Goal: Communication & Community: Share content

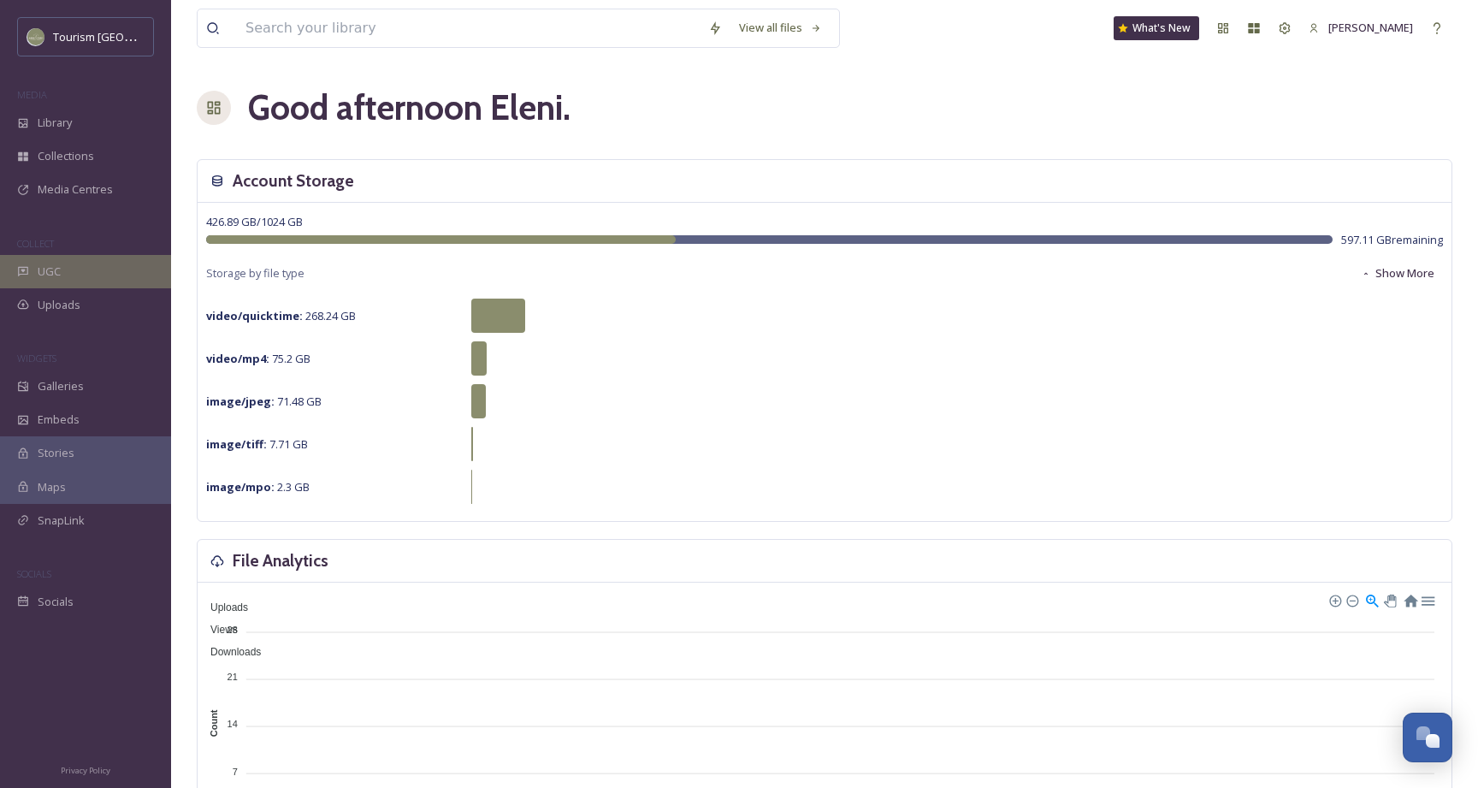
click at [68, 273] on div "UGC" at bounding box center [85, 271] width 171 height 33
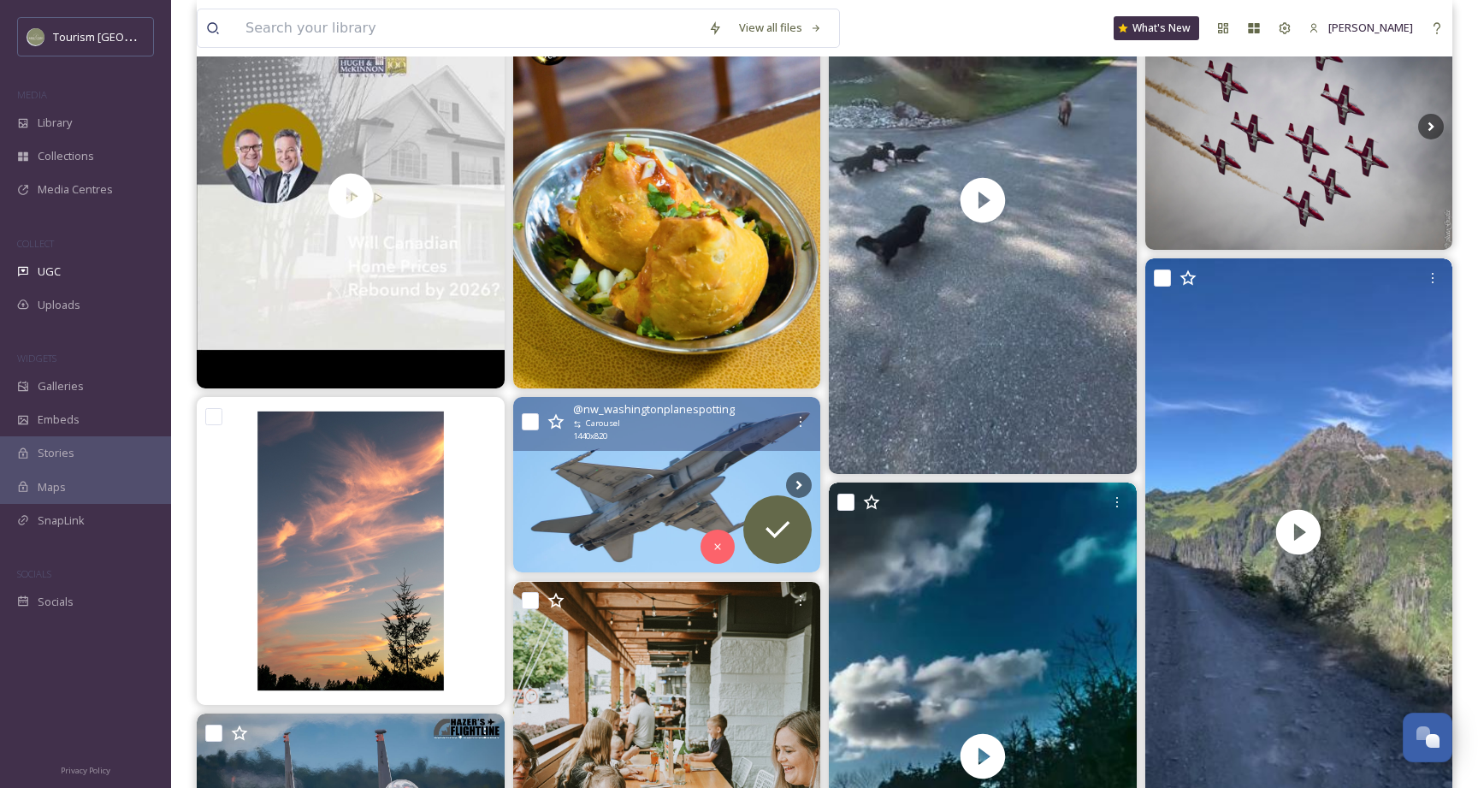
scroll to position [683, 0]
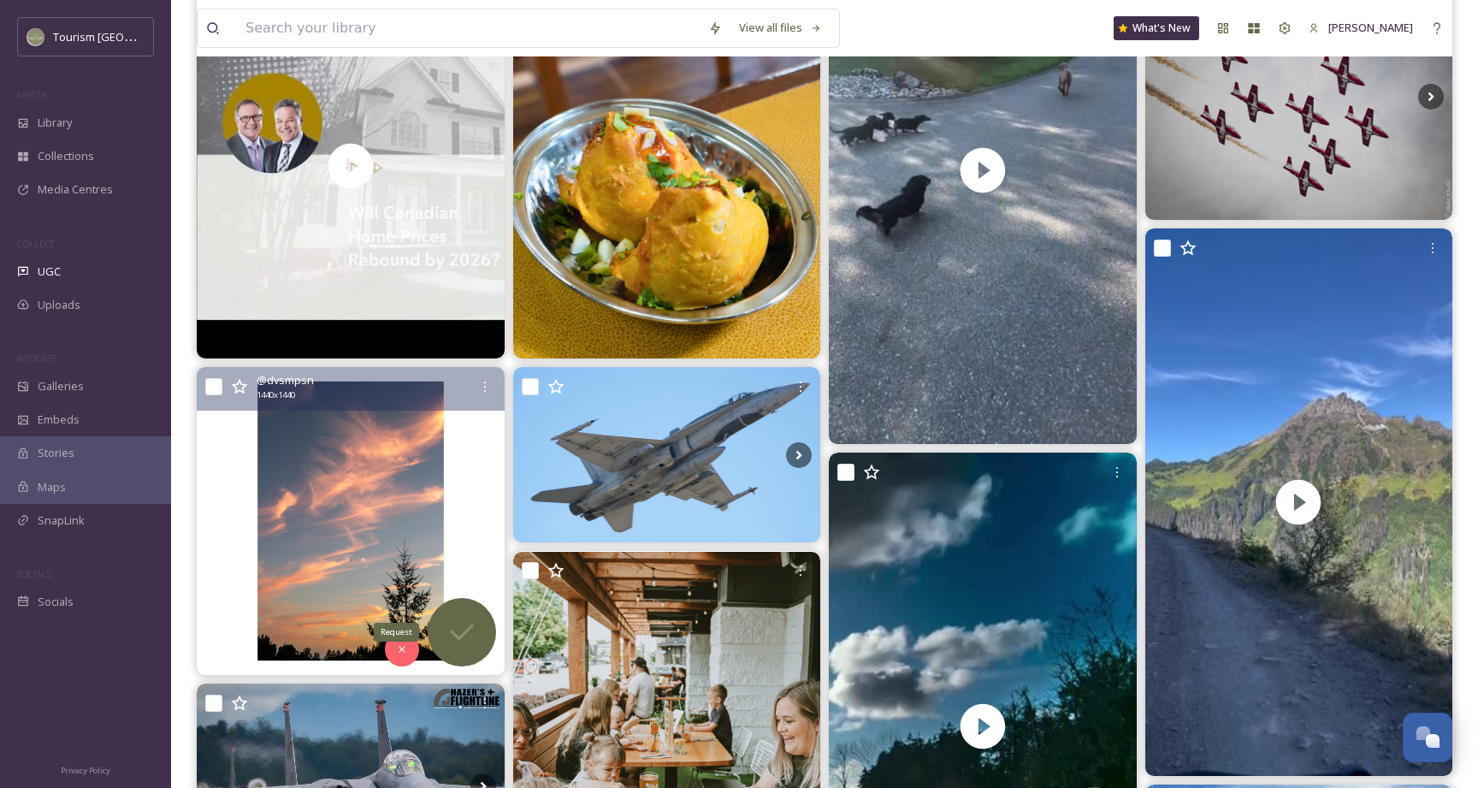
click at [468, 639] on icon at bounding box center [462, 632] width 34 height 34
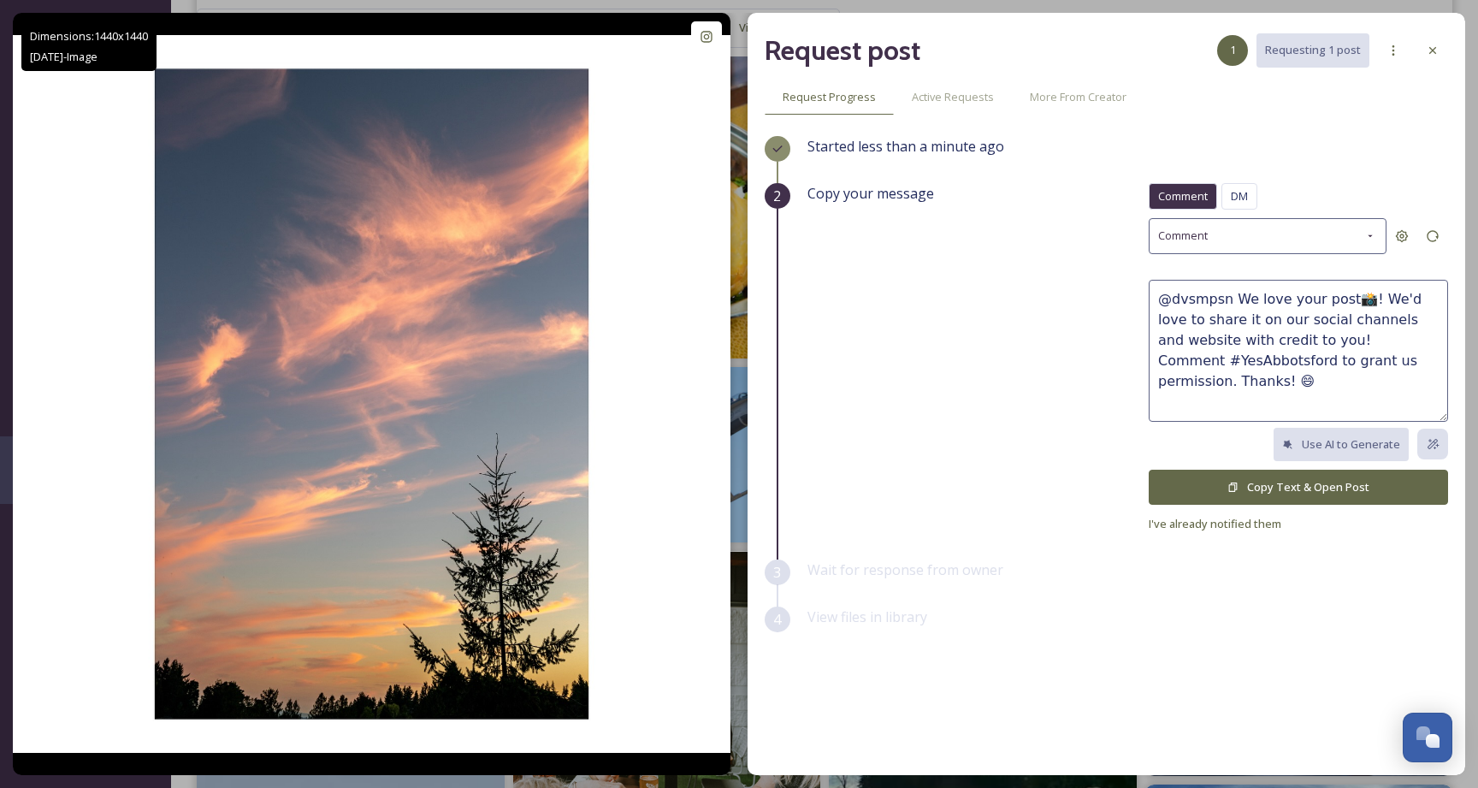
click at [1330, 494] on button "Copy Text & Open Post" at bounding box center [1298, 487] width 299 height 35
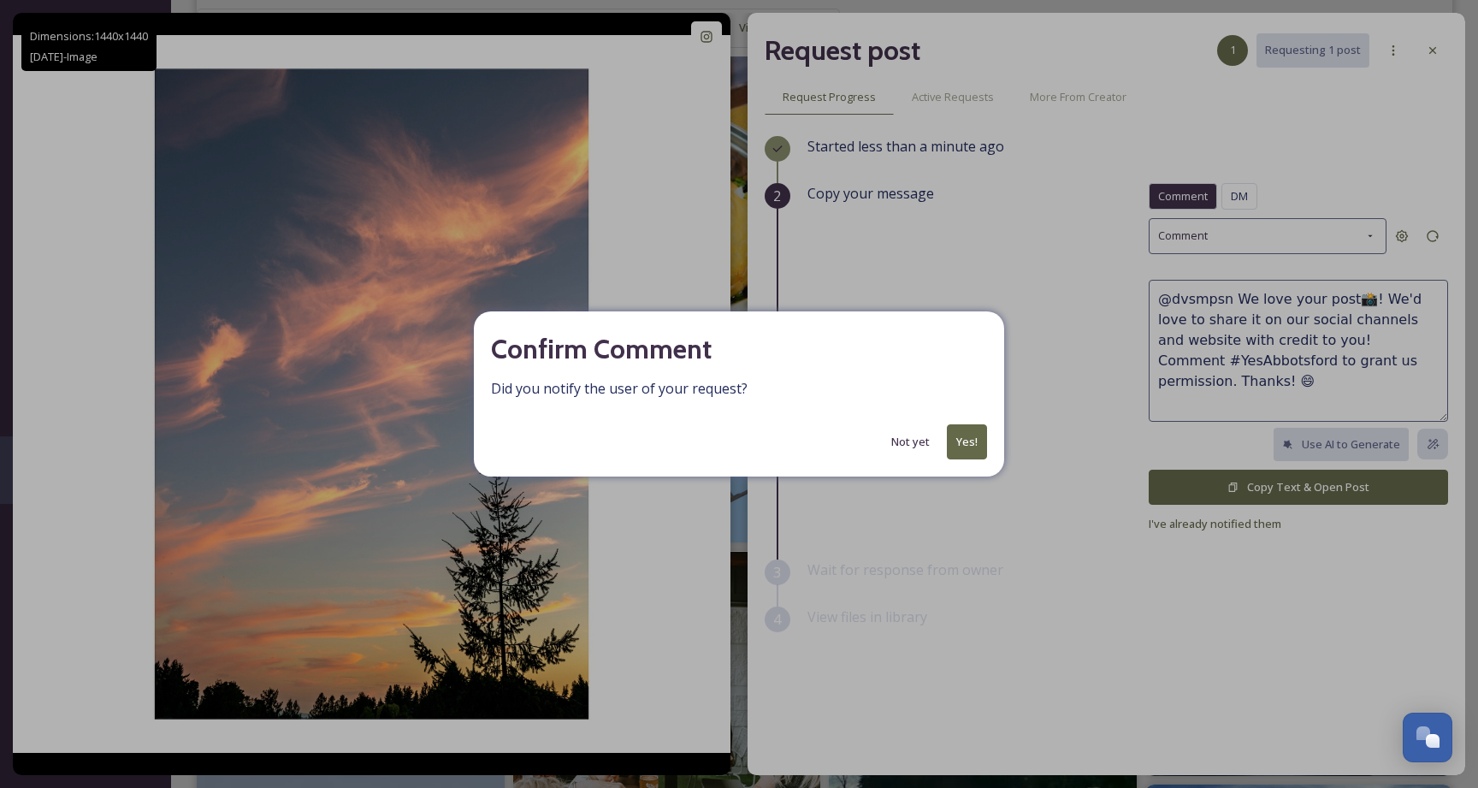
click at [956, 436] on button "Yes!" at bounding box center [967, 441] width 40 height 35
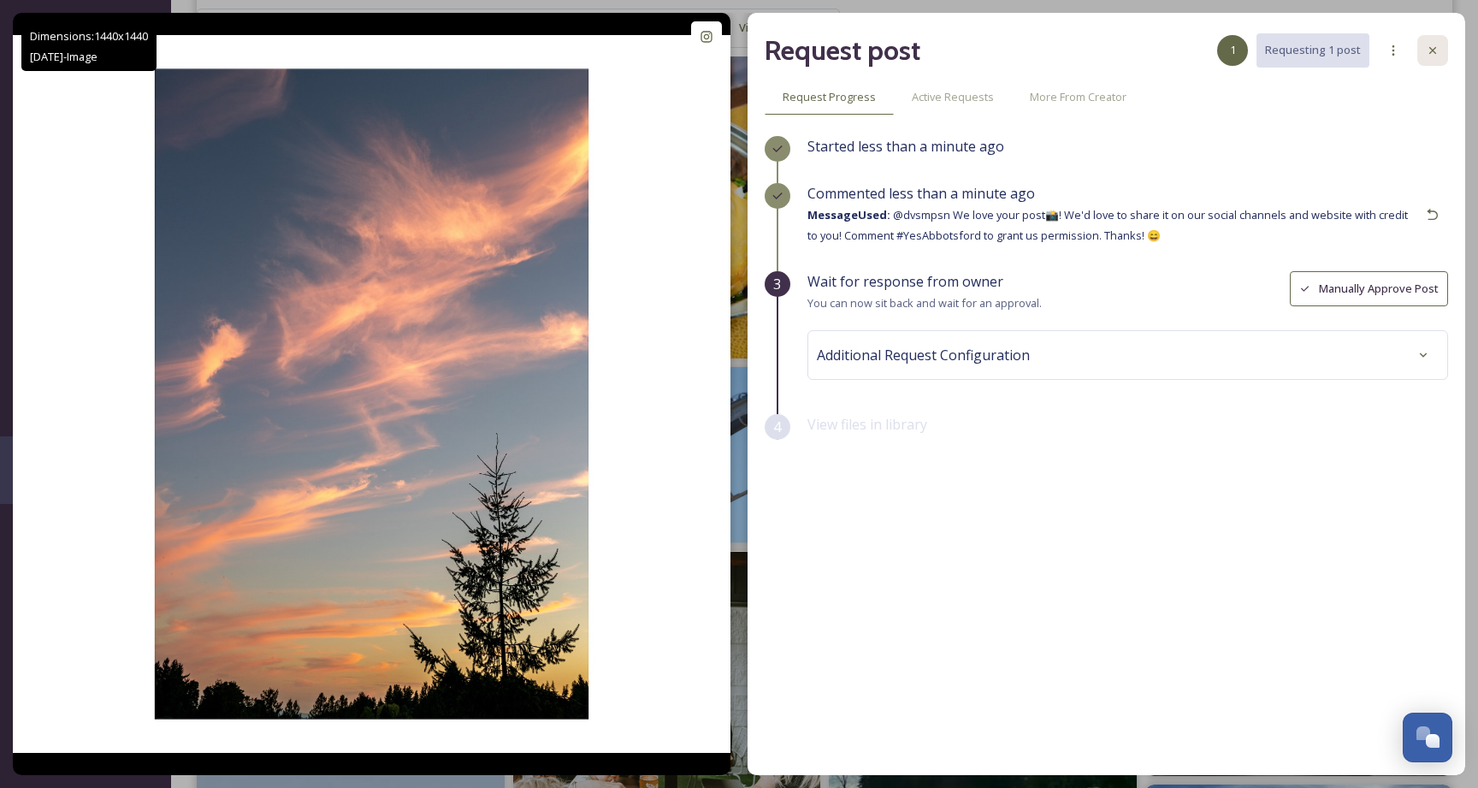
click at [1440, 49] on div at bounding box center [1432, 50] width 31 height 31
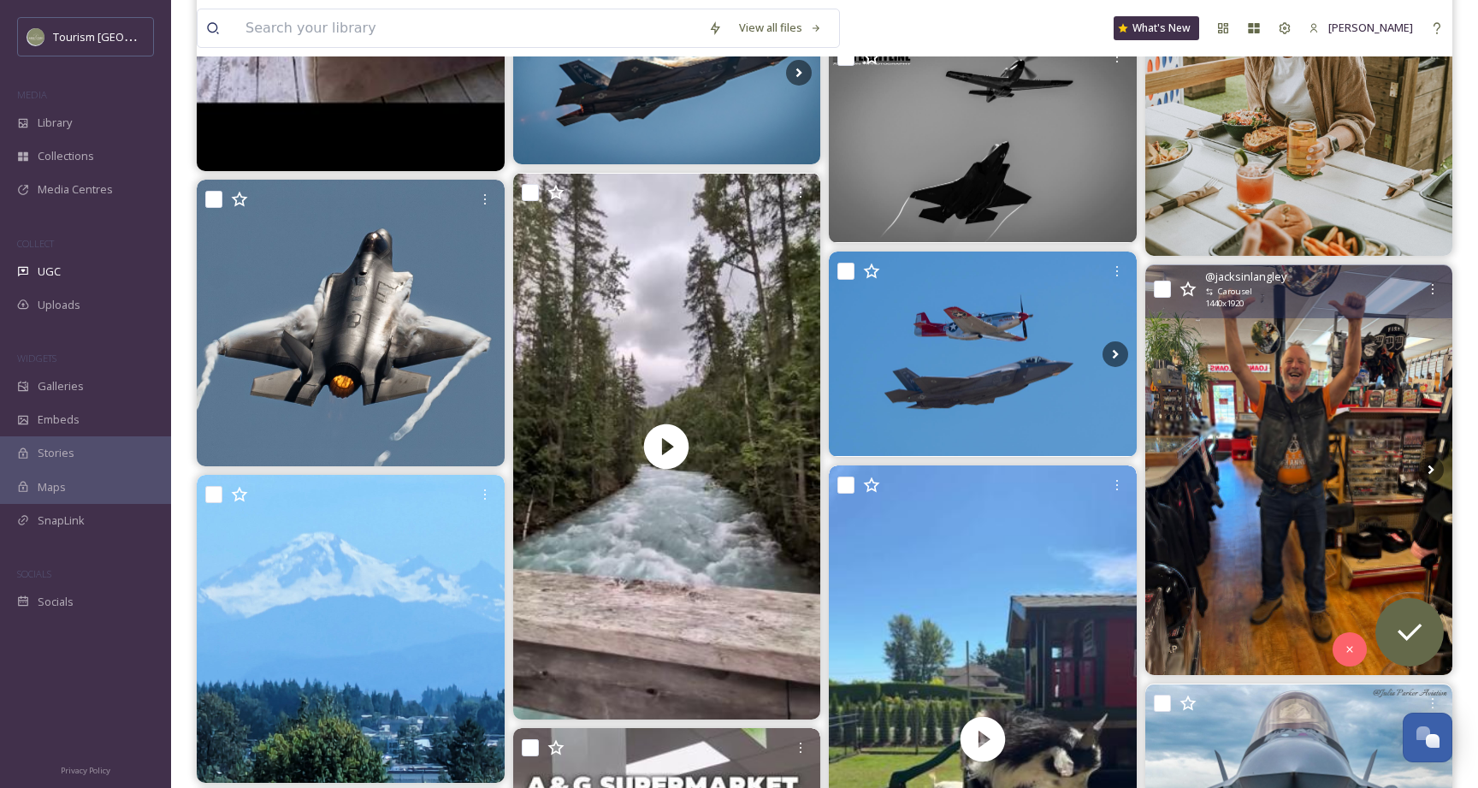
scroll to position [4584, 0]
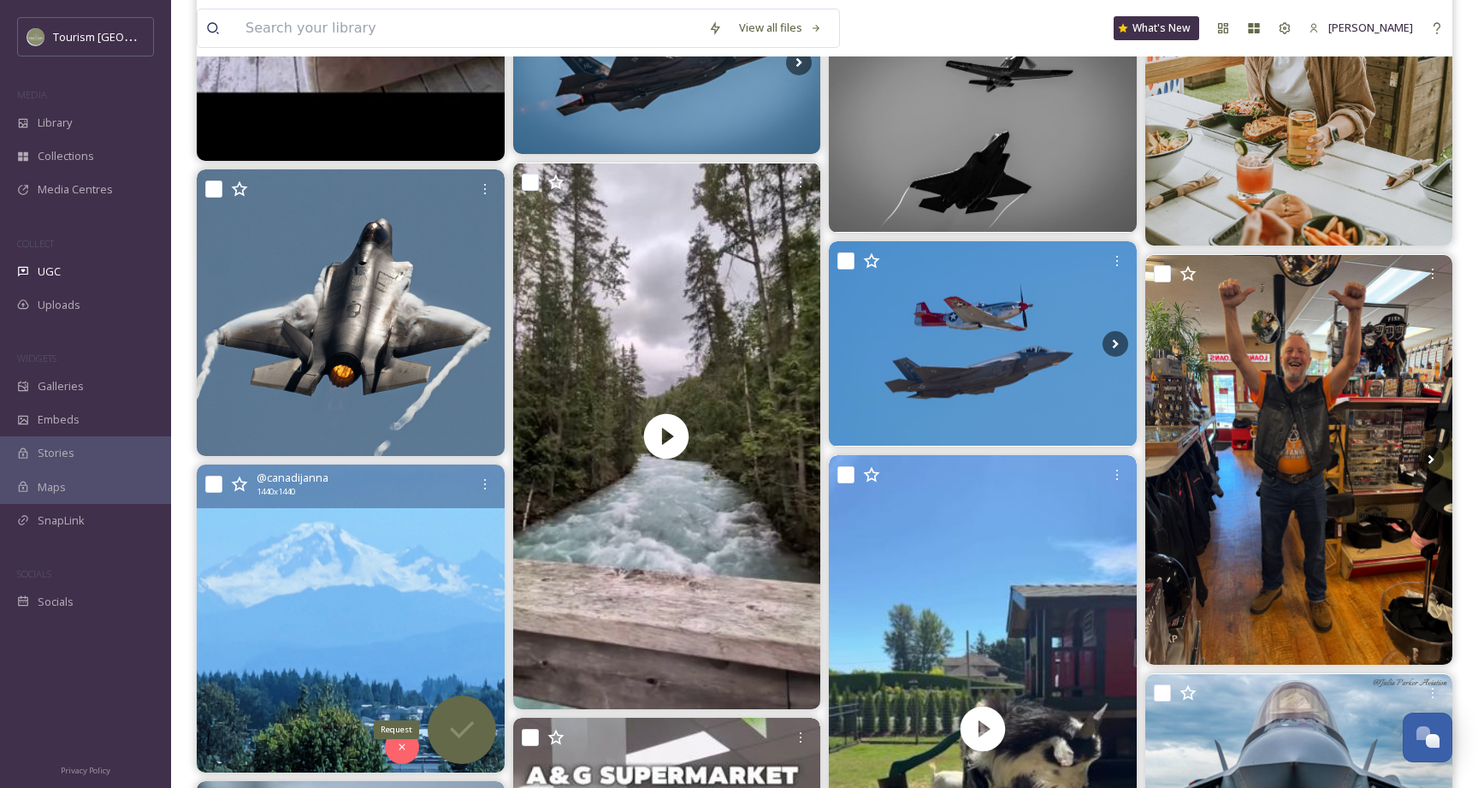
click at [481, 722] on div "Request" at bounding box center [462, 729] width 68 height 68
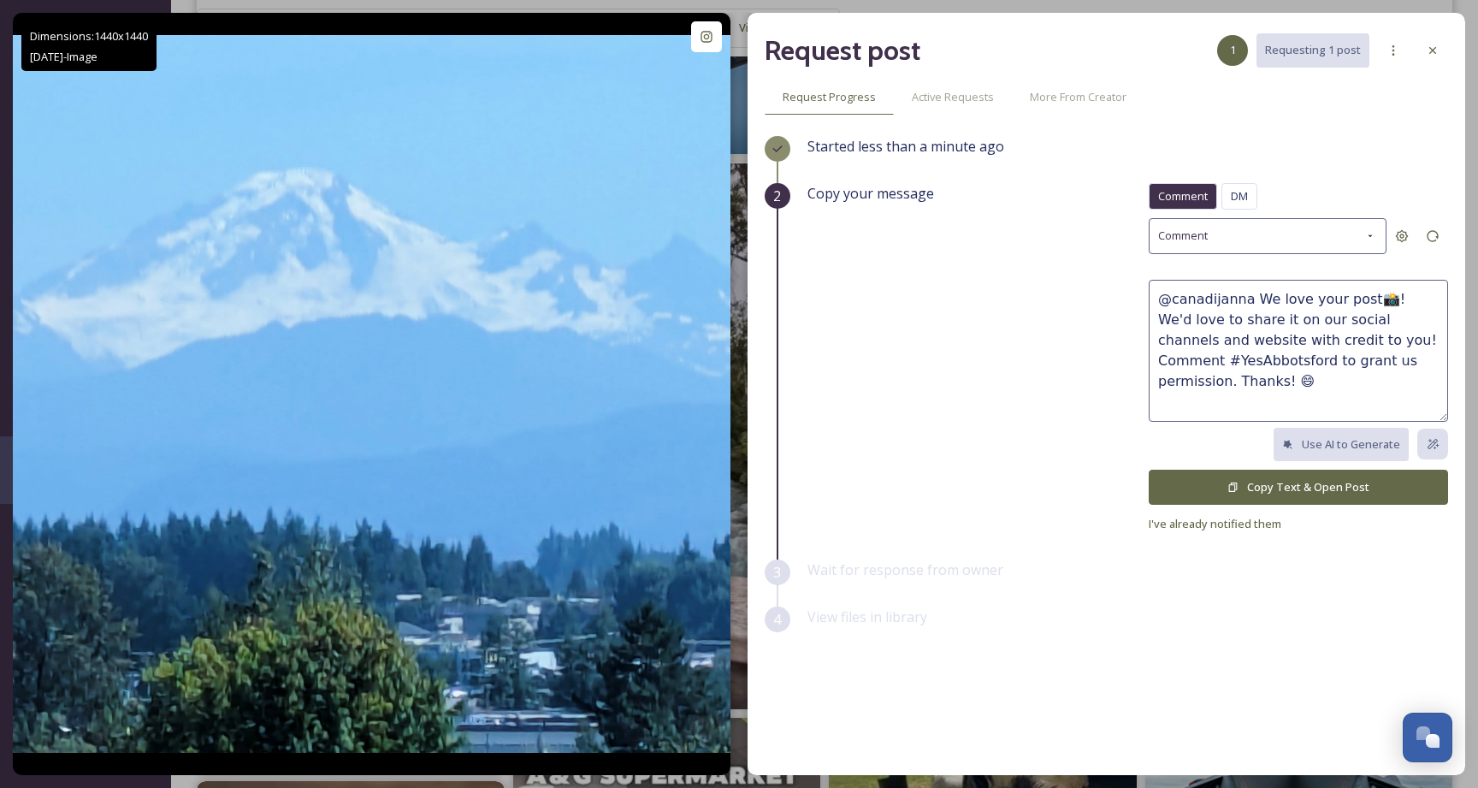
click at [1253, 485] on button "Copy Text & Open Post" at bounding box center [1298, 487] width 299 height 35
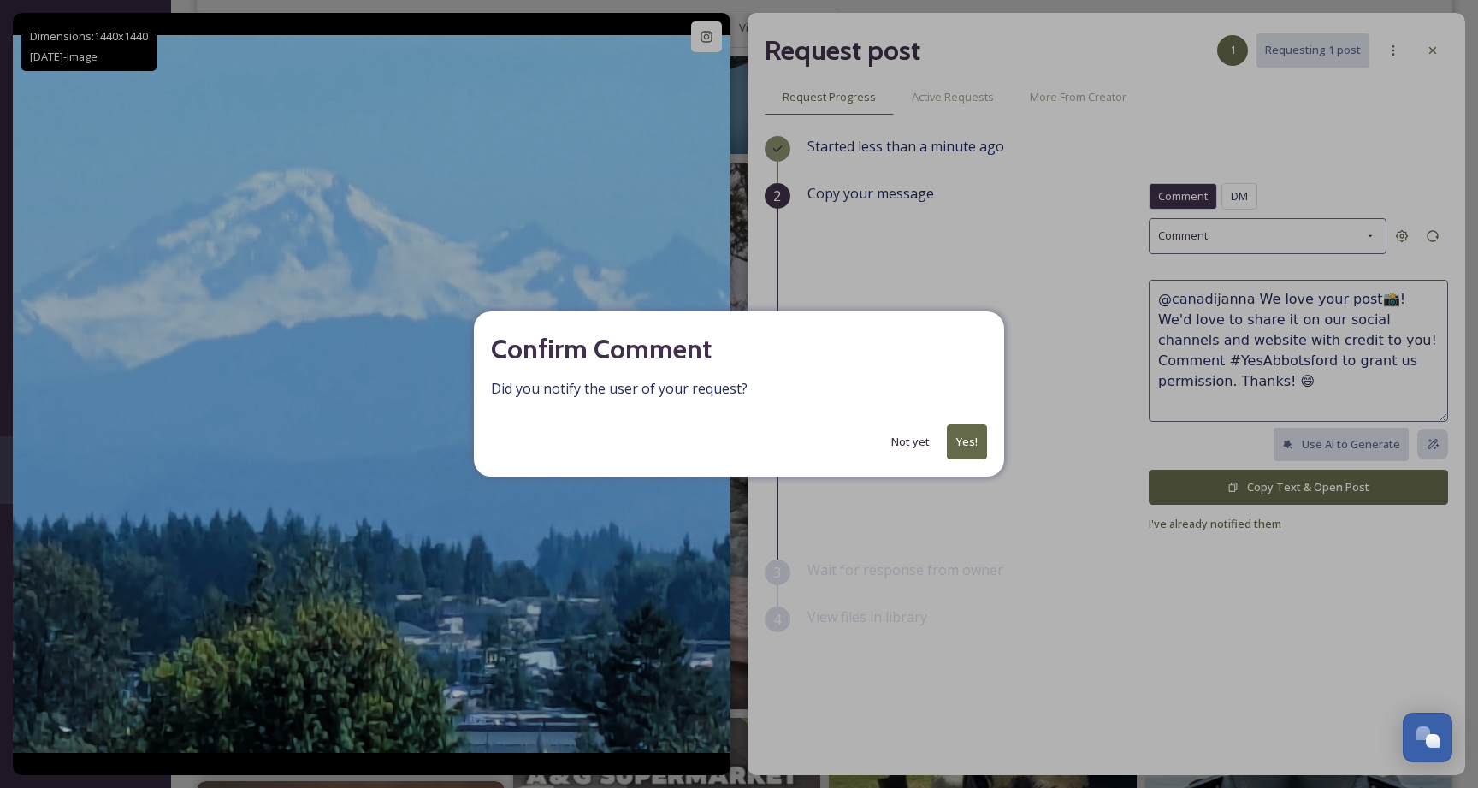
click at [974, 446] on button "Yes!" at bounding box center [967, 441] width 40 height 35
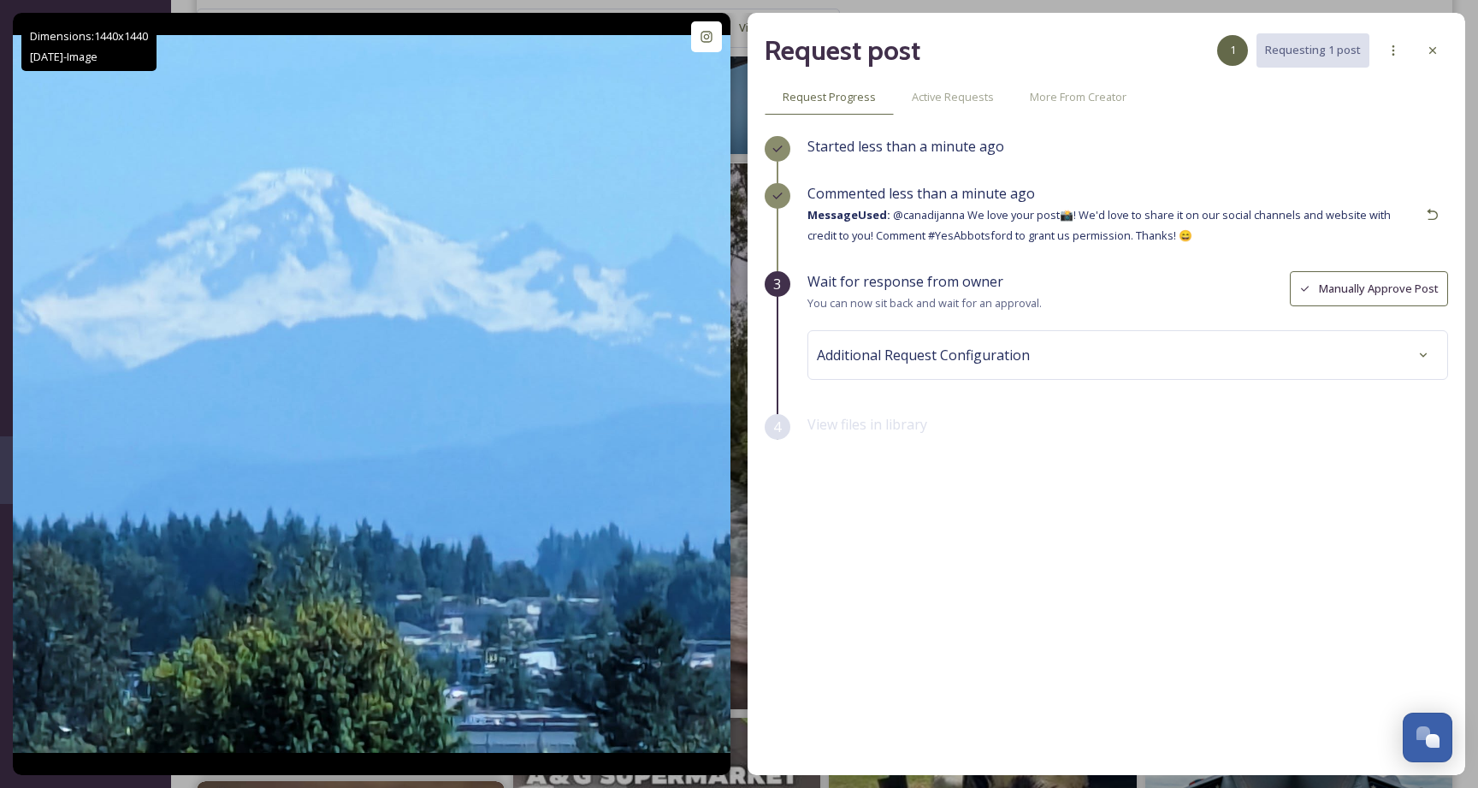
click at [1434, 53] on icon at bounding box center [1433, 51] width 14 height 14
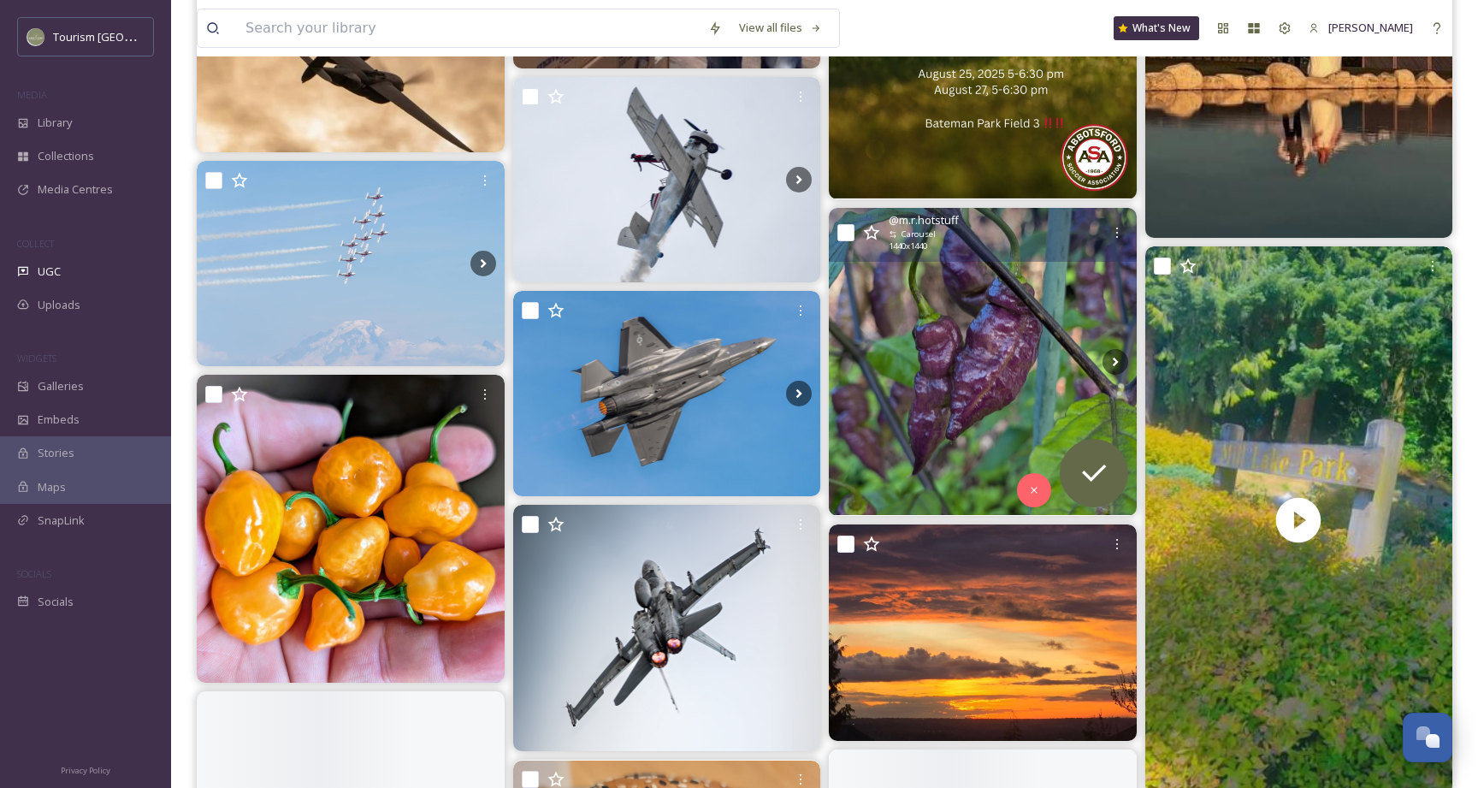
scroll to position [5773, 0]
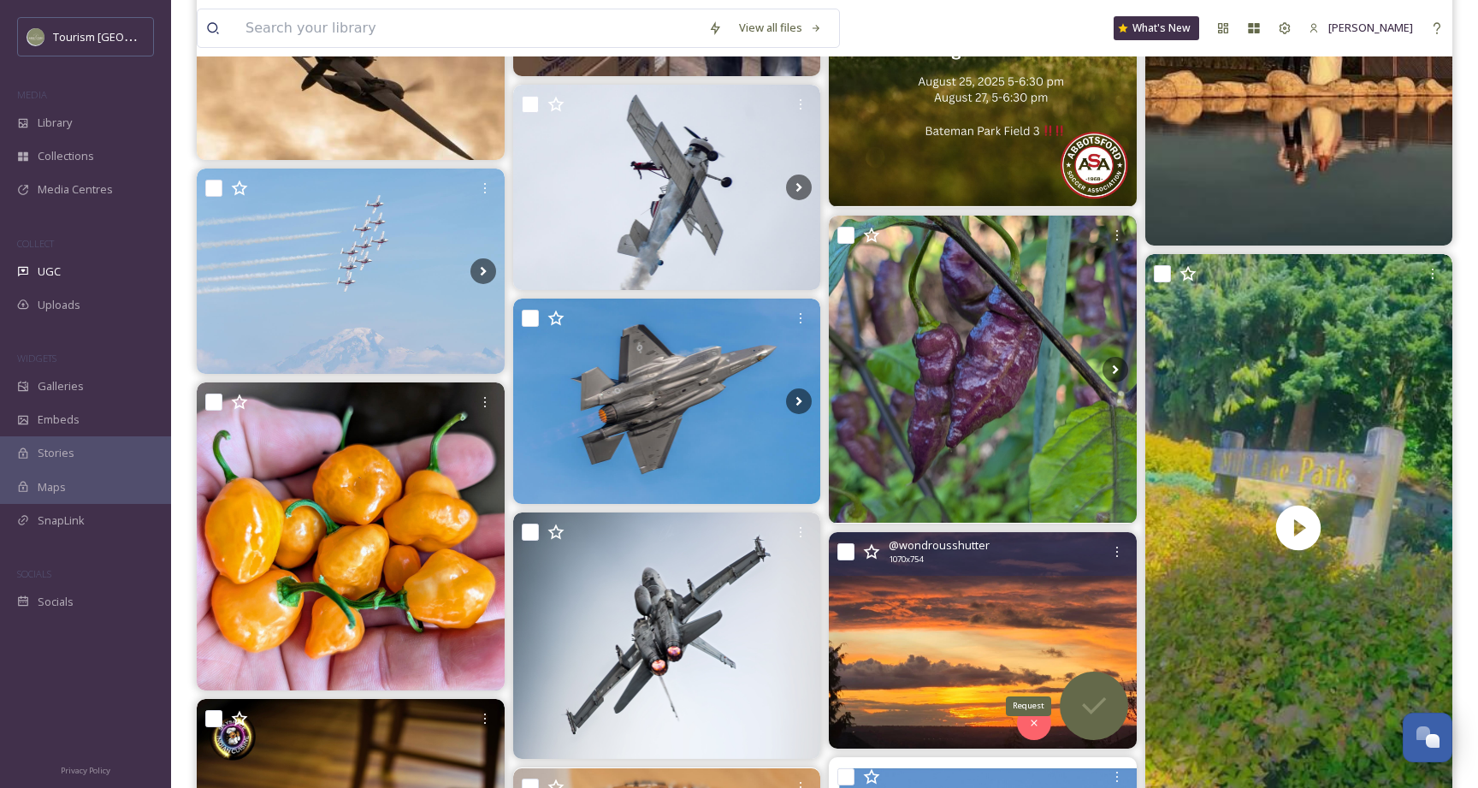
click at [1097, 713] on icon at bounding box center [1094, 706] width 34 height 34
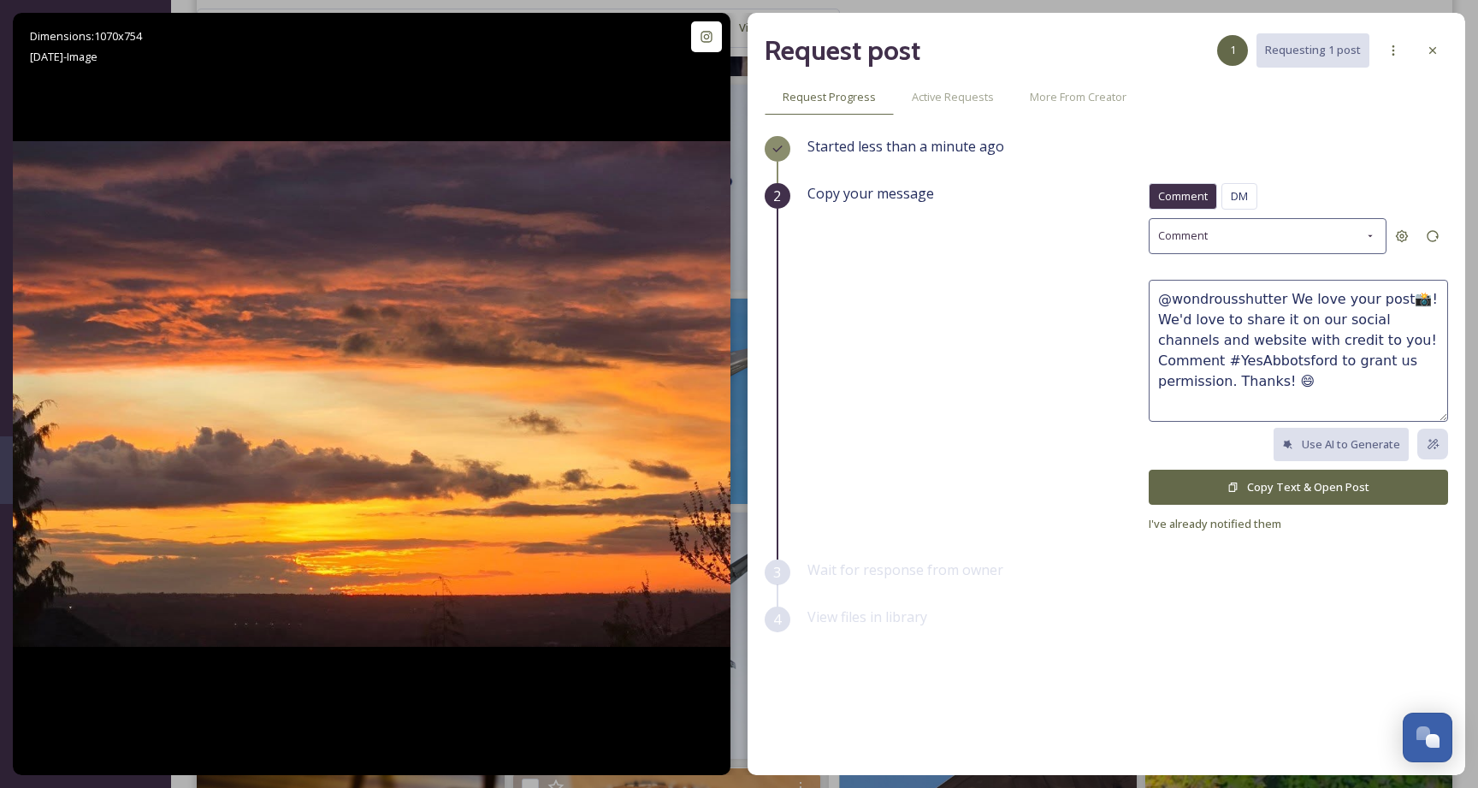
click at [1253, 482] on button "Copy Text & Open Post" at bounding box center [1298, 487] width 299 height 35
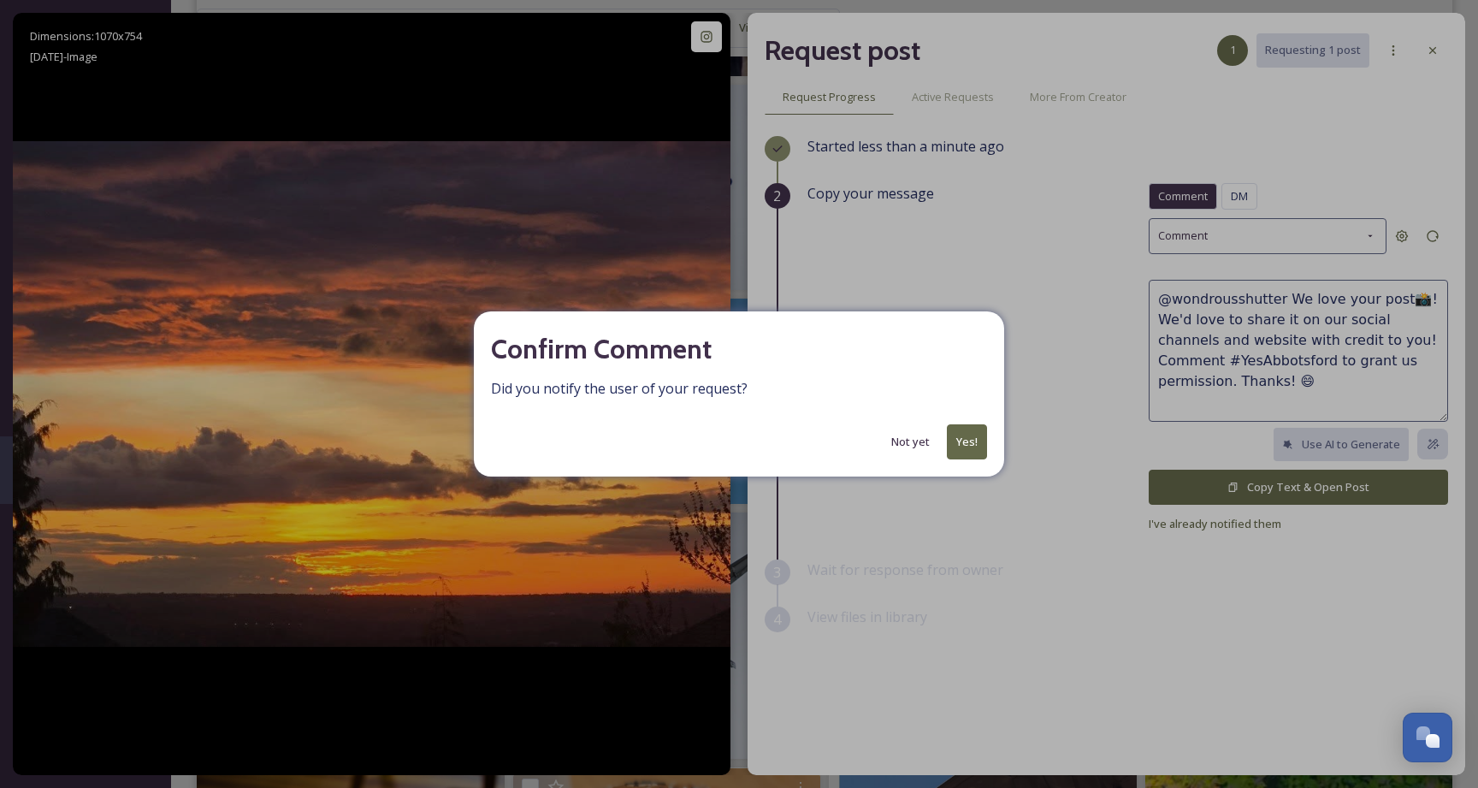
click at [973, 444] on button "Yes!" at bounding box center [967, 441] width 40 height 35
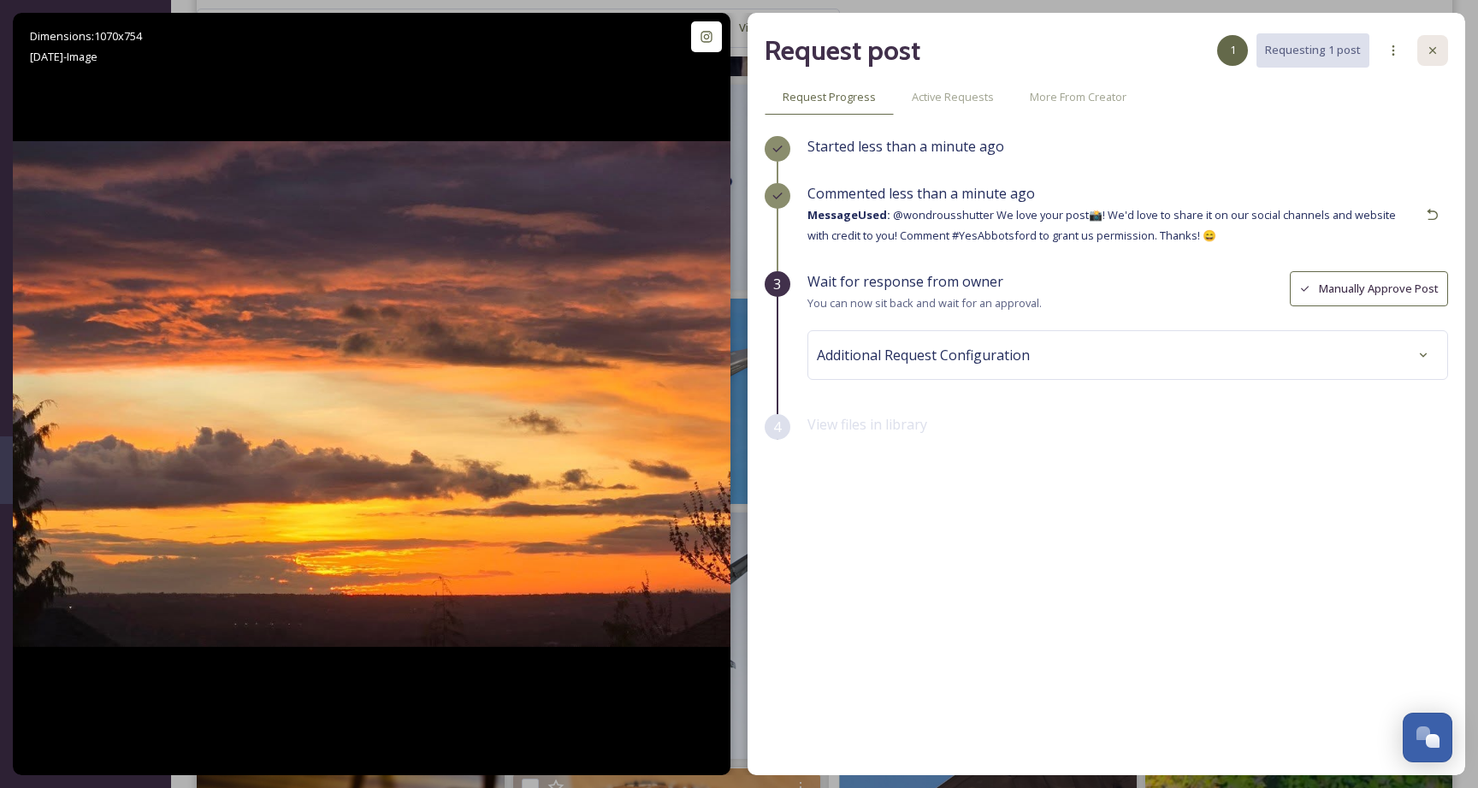
click at [1427, 51] on icon at bounding box center [1433, 51] width 14 height 14
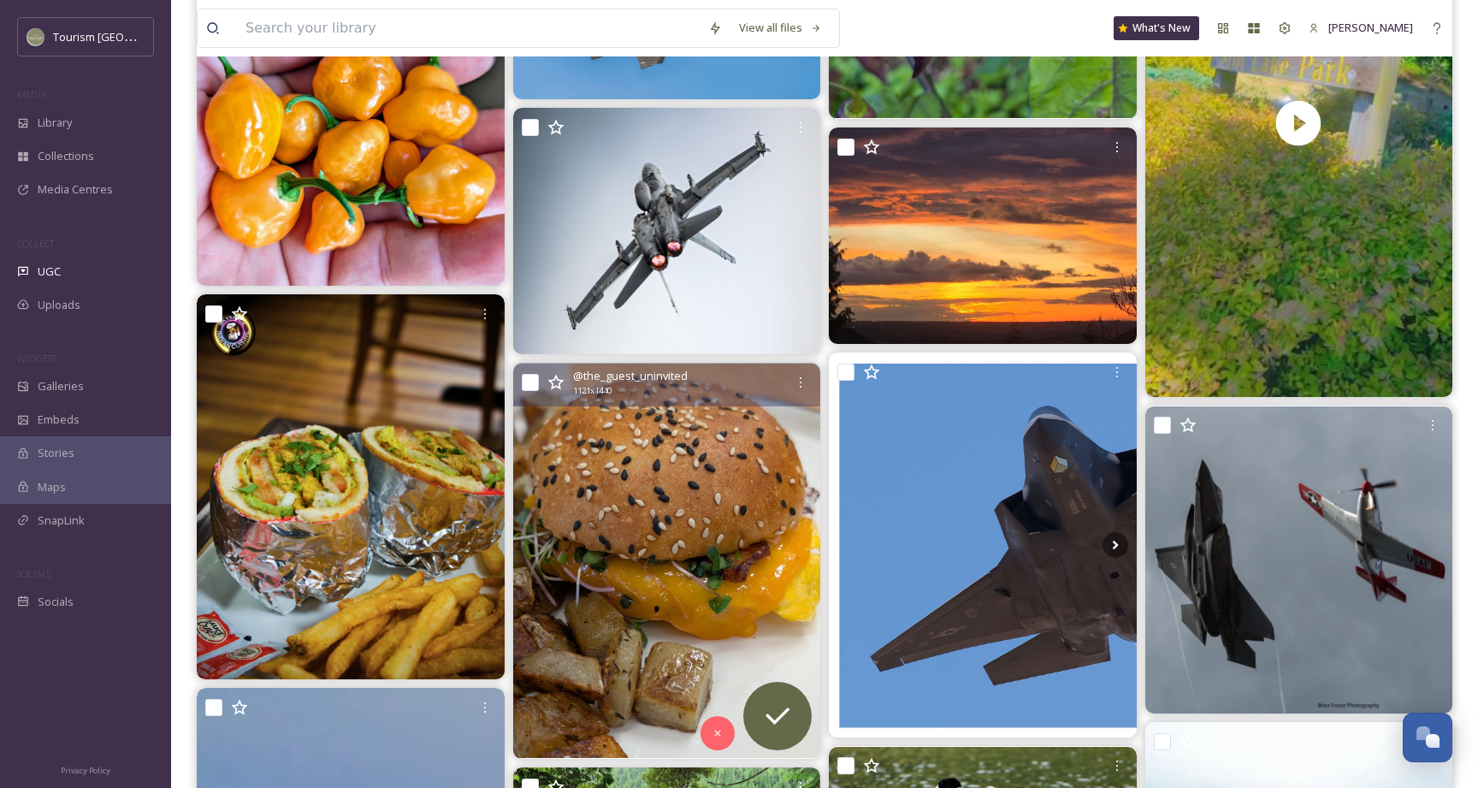
scroll to position [6207, 0]
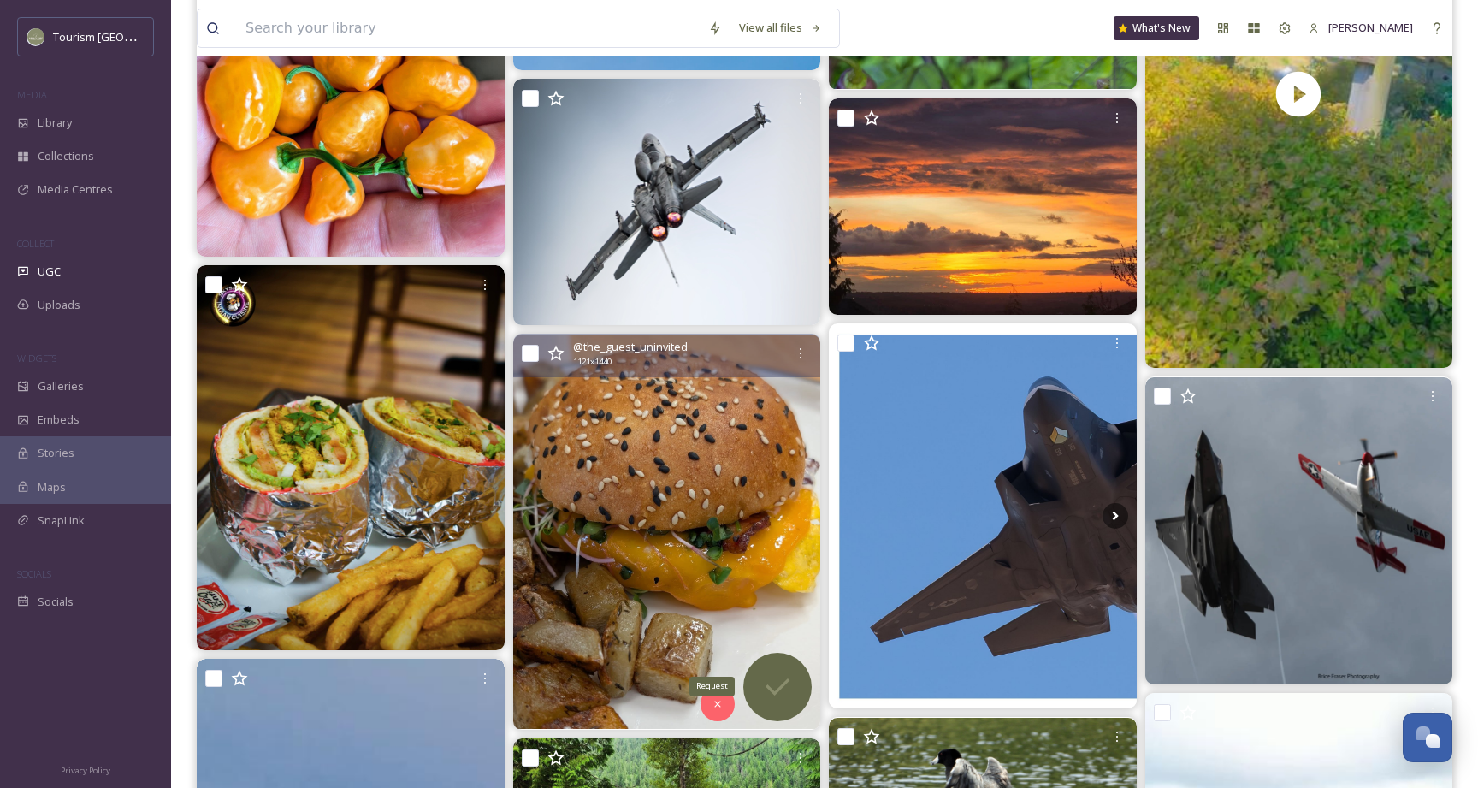
click at [781, 681] on icon at bounding box center [777, 687] width 34 height 34
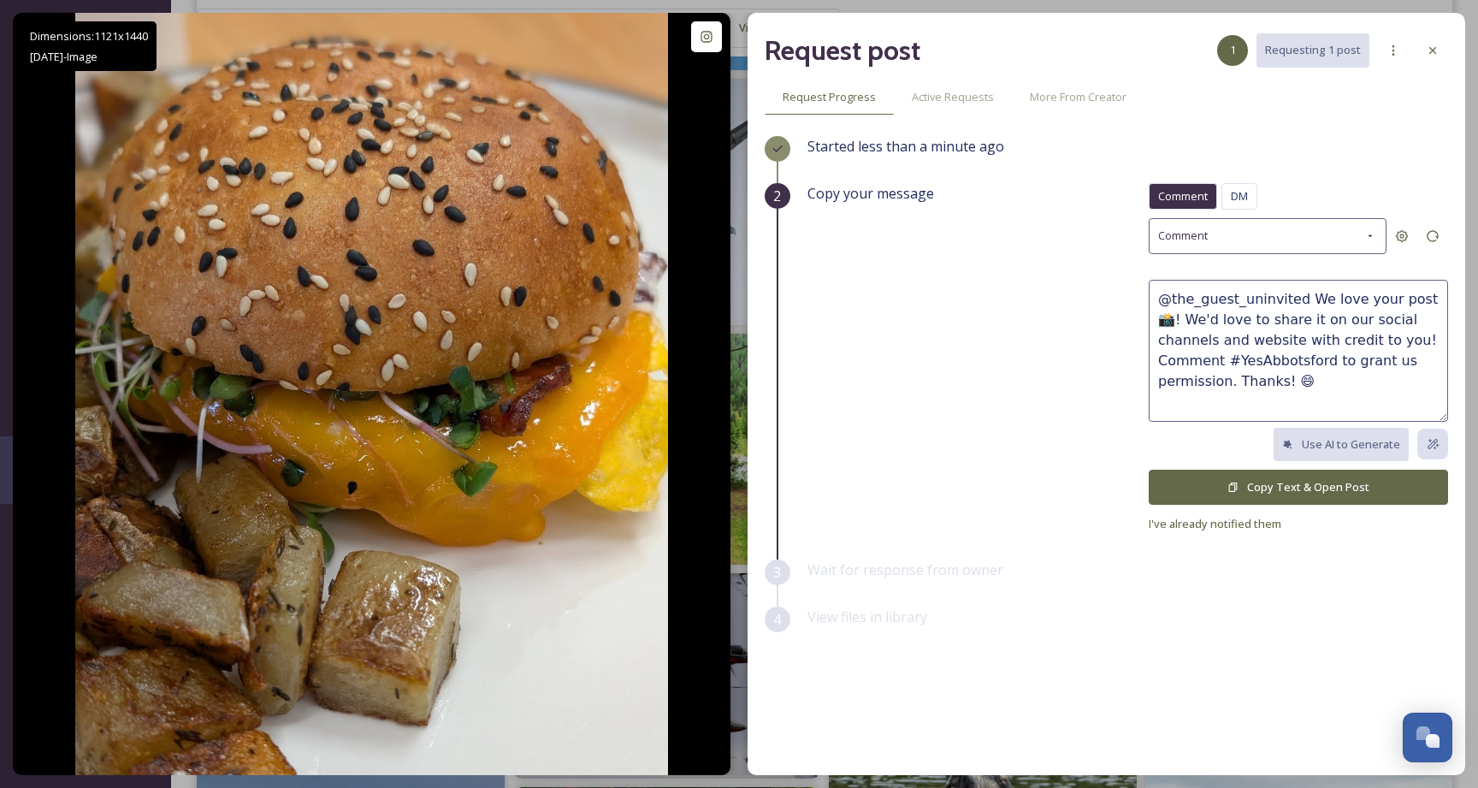
click at [1217, 481] on button "Copy Text & Open Post" at bounding box center [1298, 487] width 299 height 35
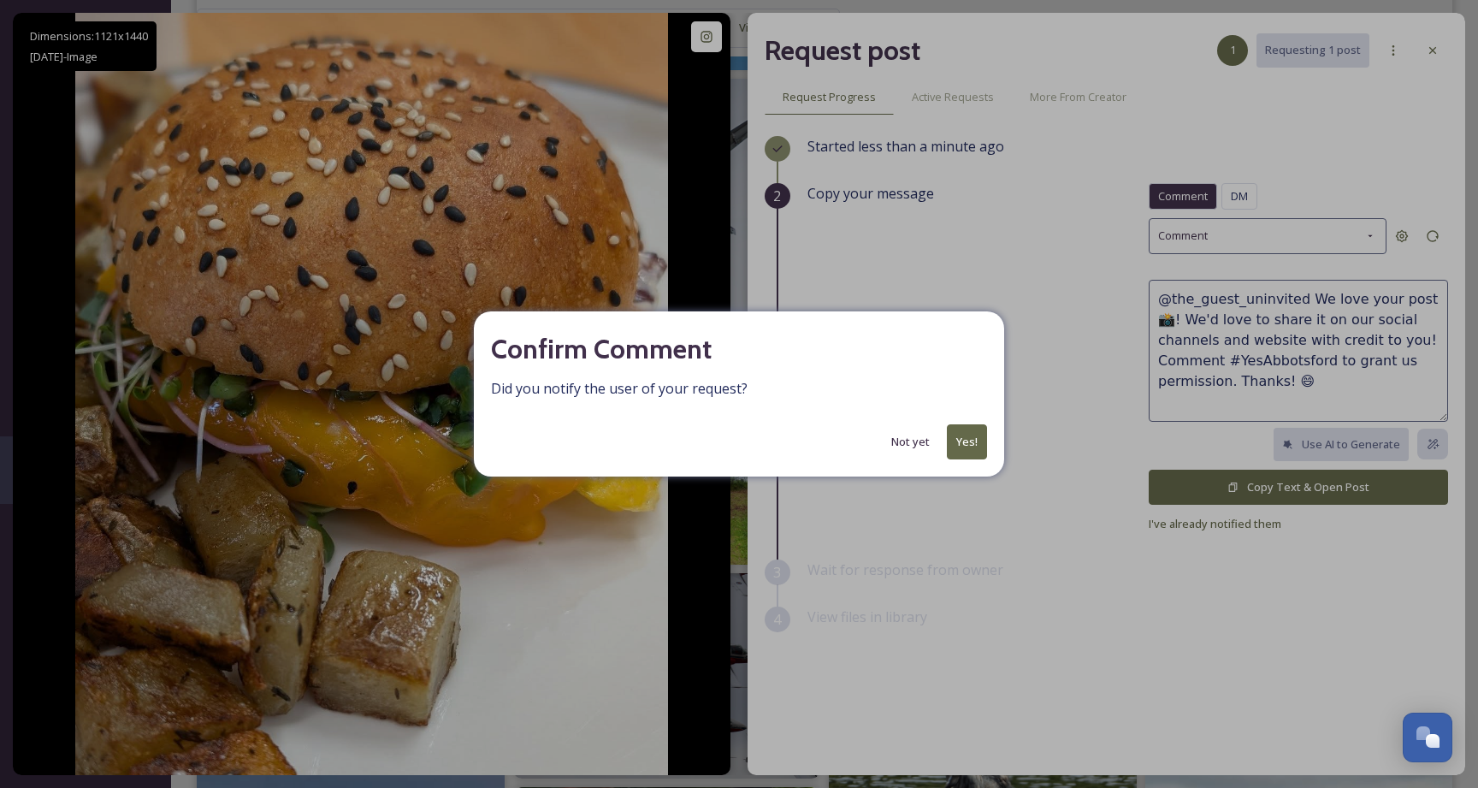
click at [961, 439] on button "Yes!" at bounding box center [967, 441] width 40 height 35
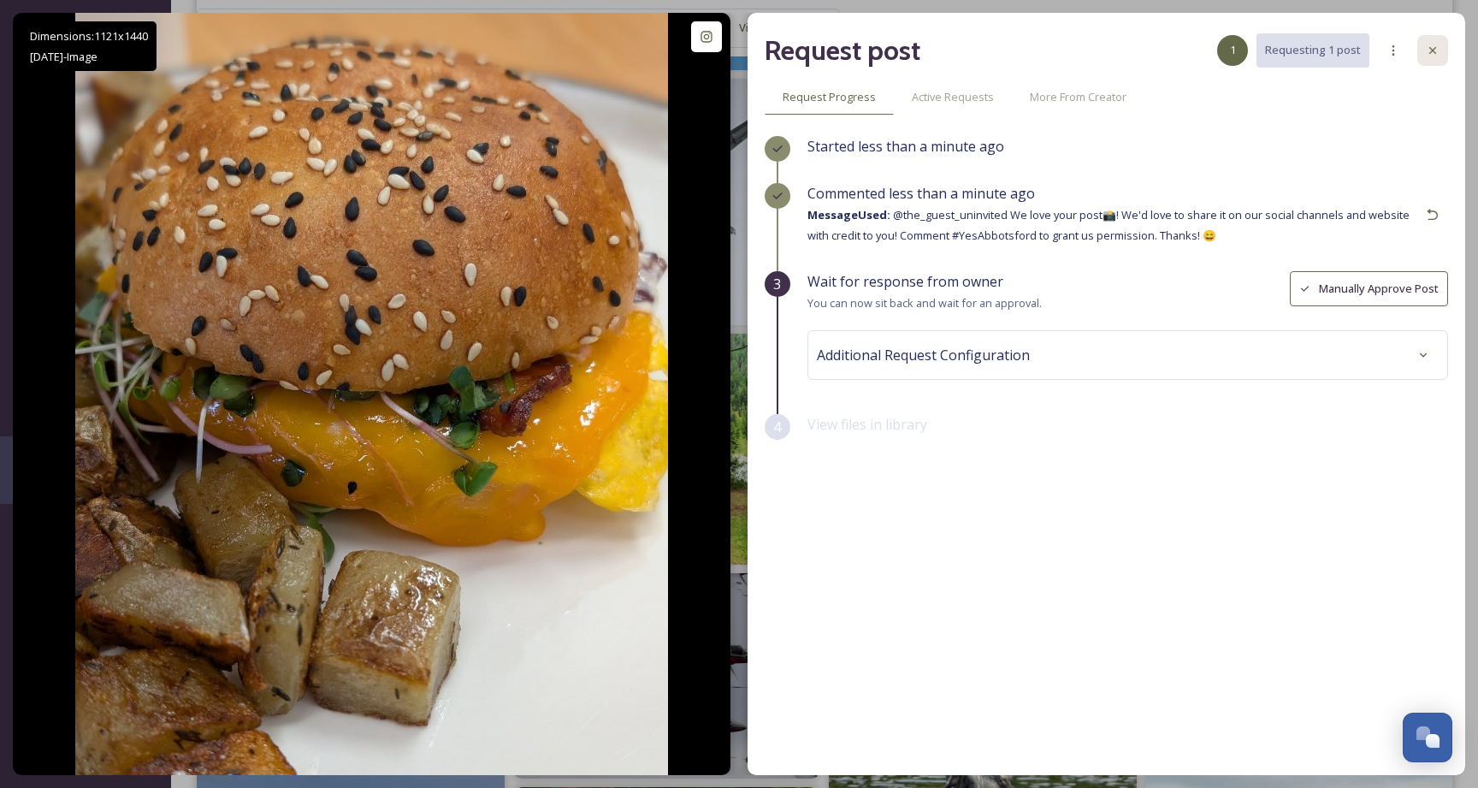
click at [1436, 48] on icon at bounding box center [1433, 51] width 14 height 14
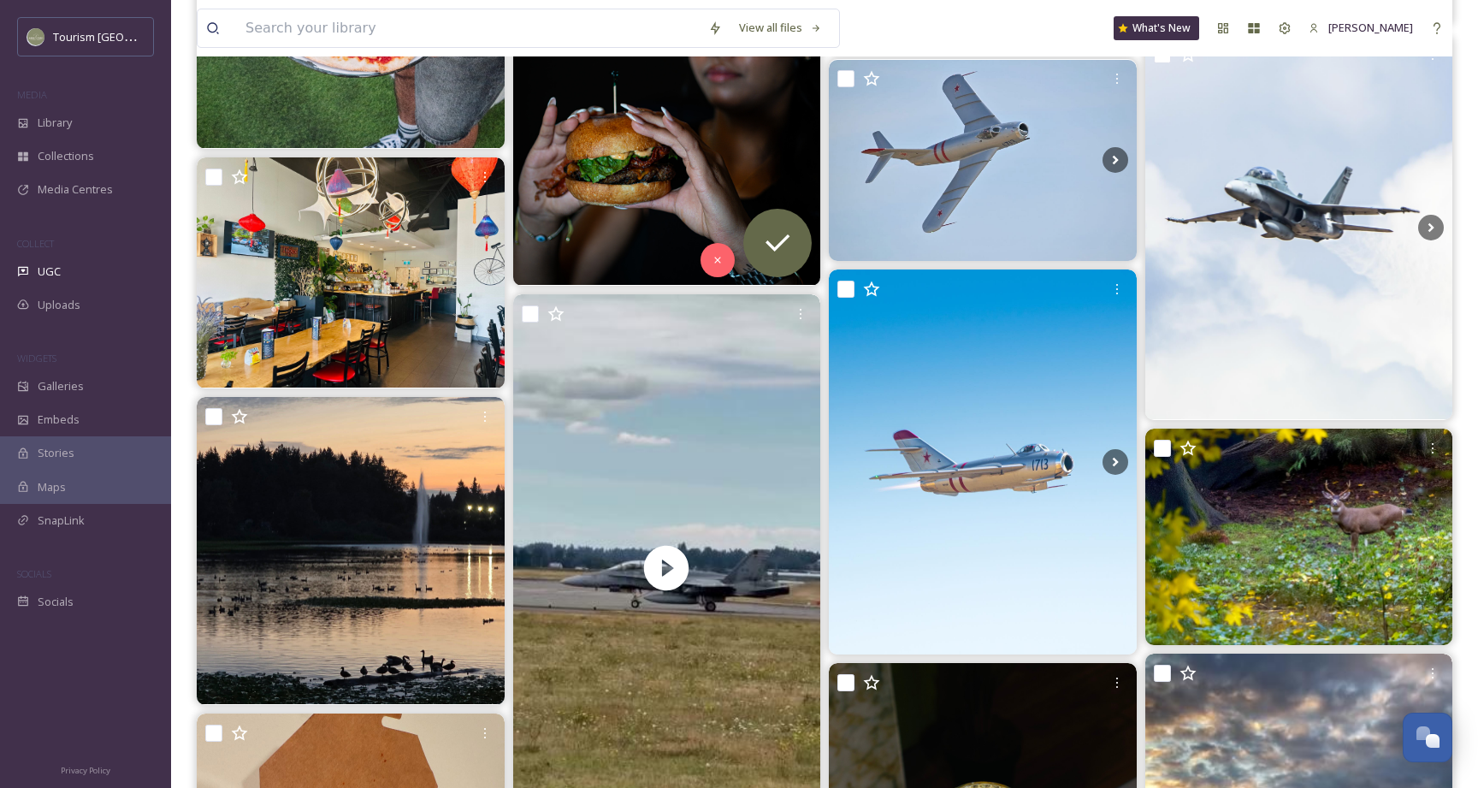
scroll to position [8055, 0]
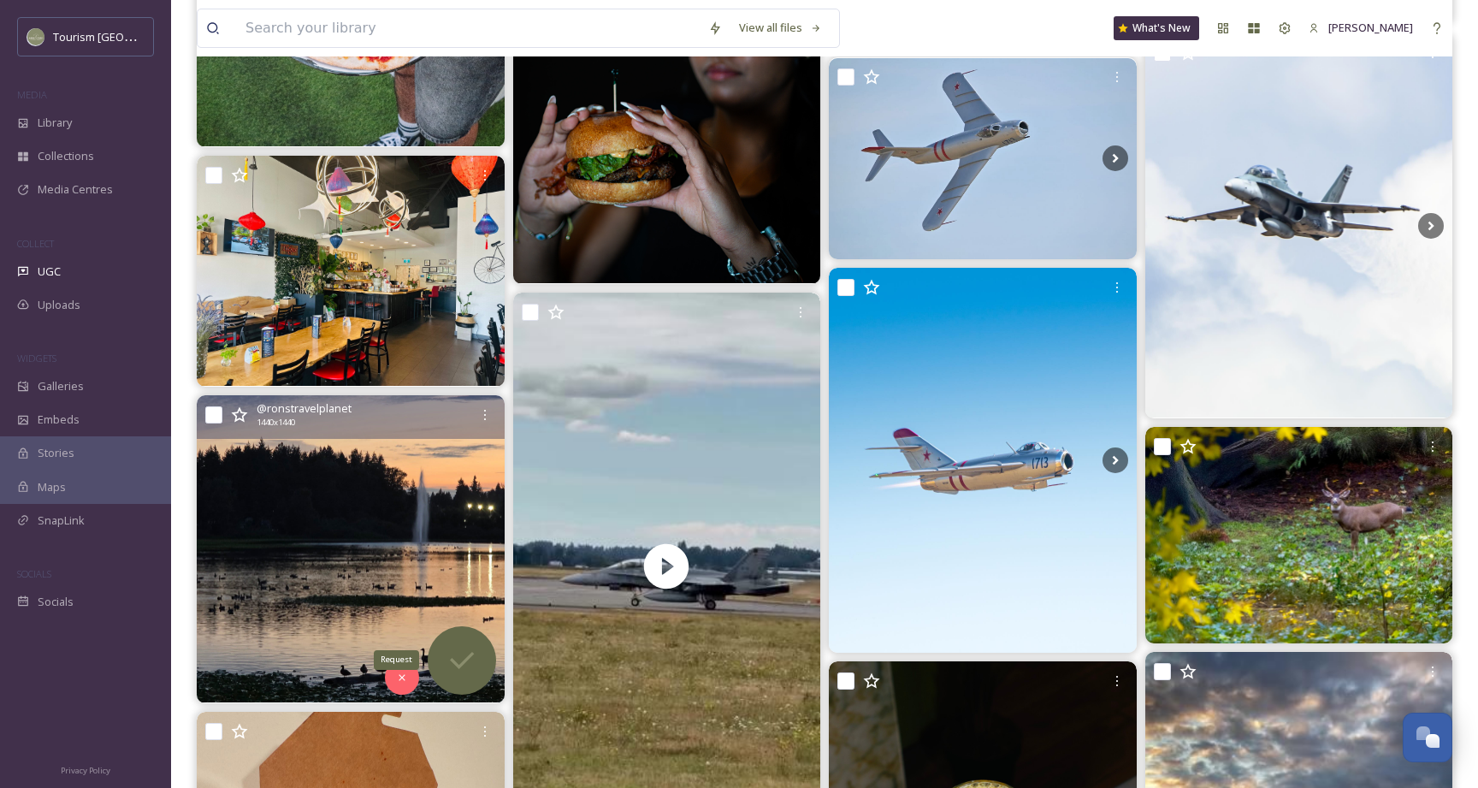
click at [458, 659] on icon at bounding box center [462, 660] width 34 height 34
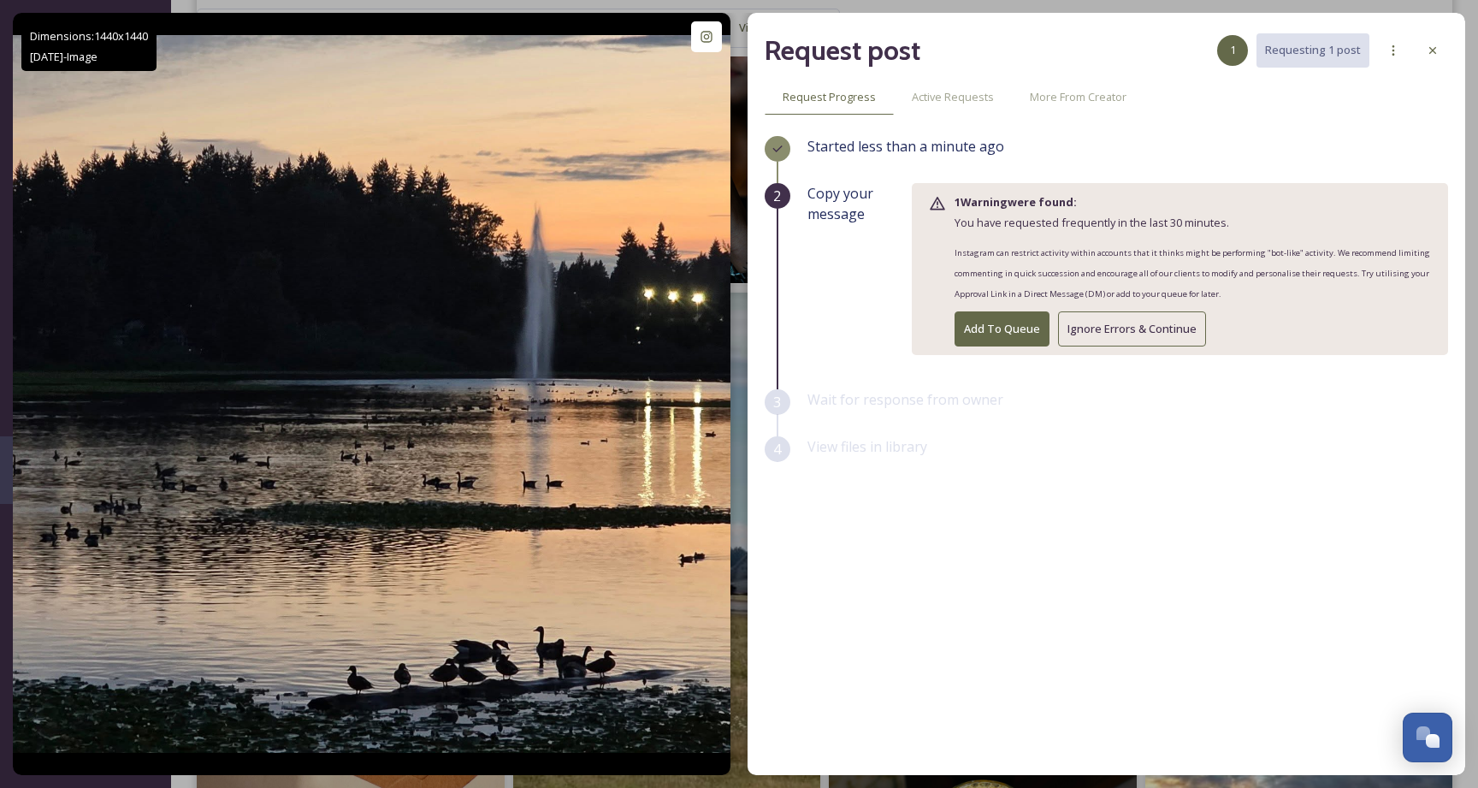
click at [1148, 331] on button "Ignore Errors & Continue" at bounding box center [1132, 328] width 148 height 35
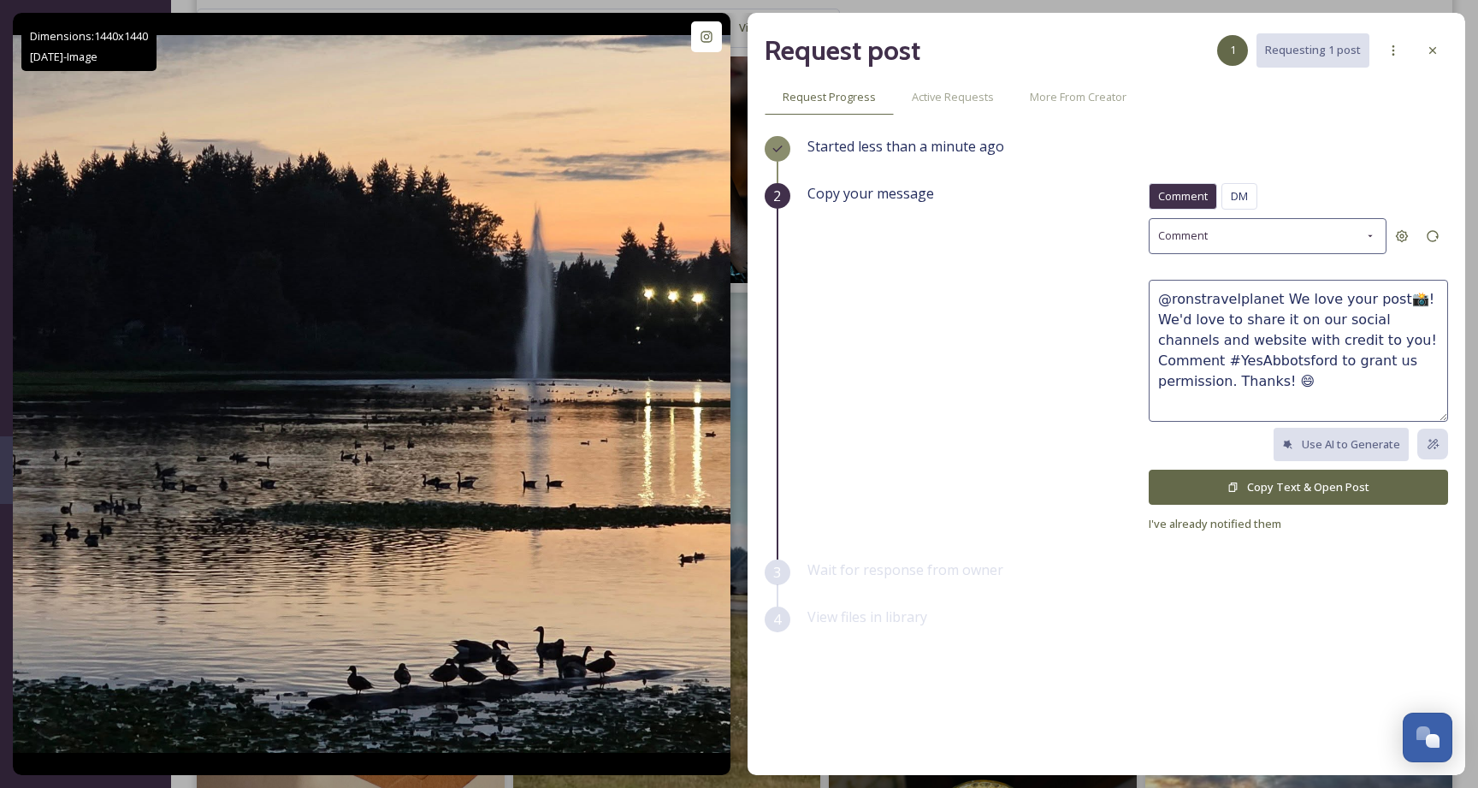
click at [1253, 488] on button "Copy Text & Open Post" at bounding box center [1298, 487] width 299 height 35
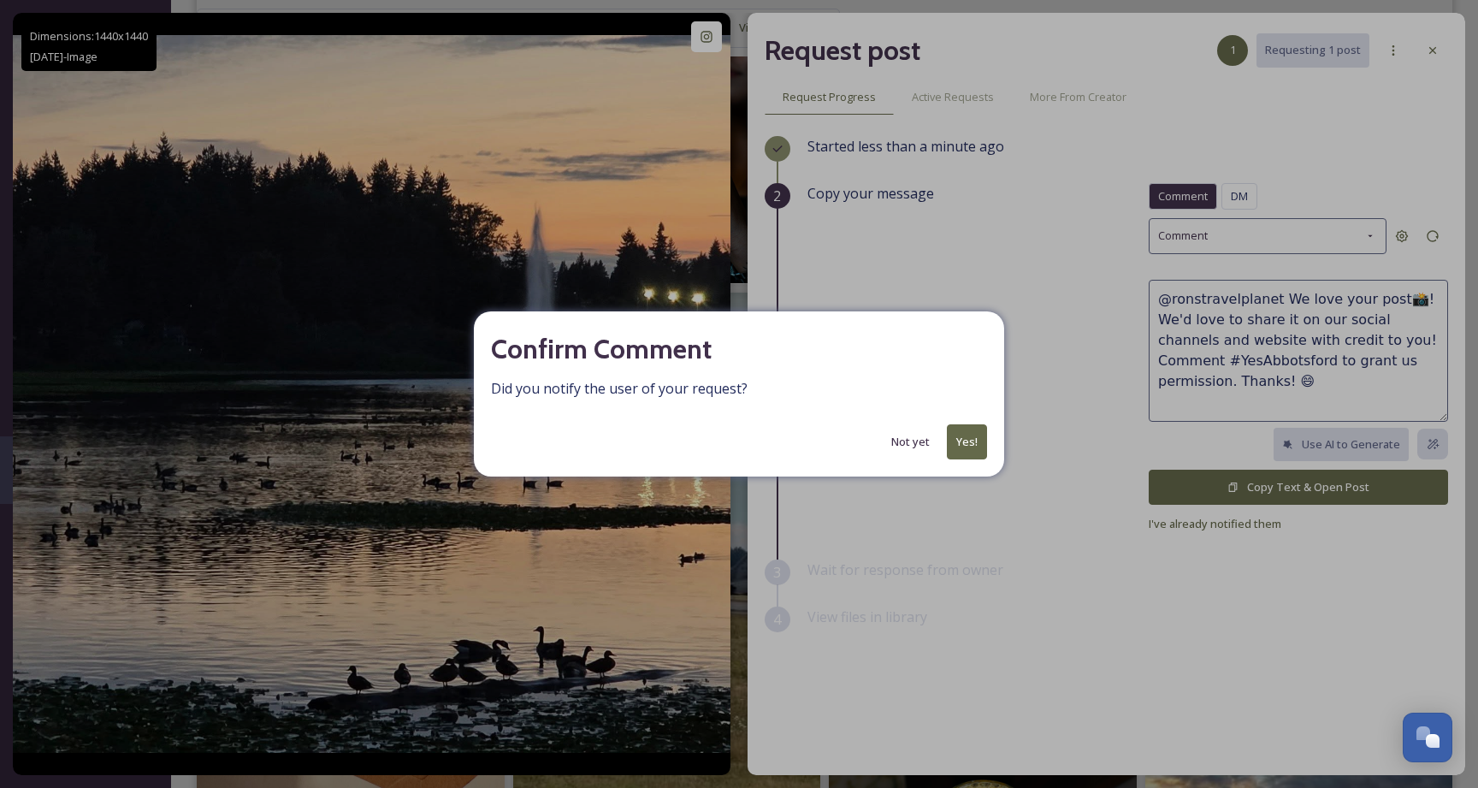
click at [958, 448] on button "Yes!" at bounding box center [967, 441] width 40 height 35
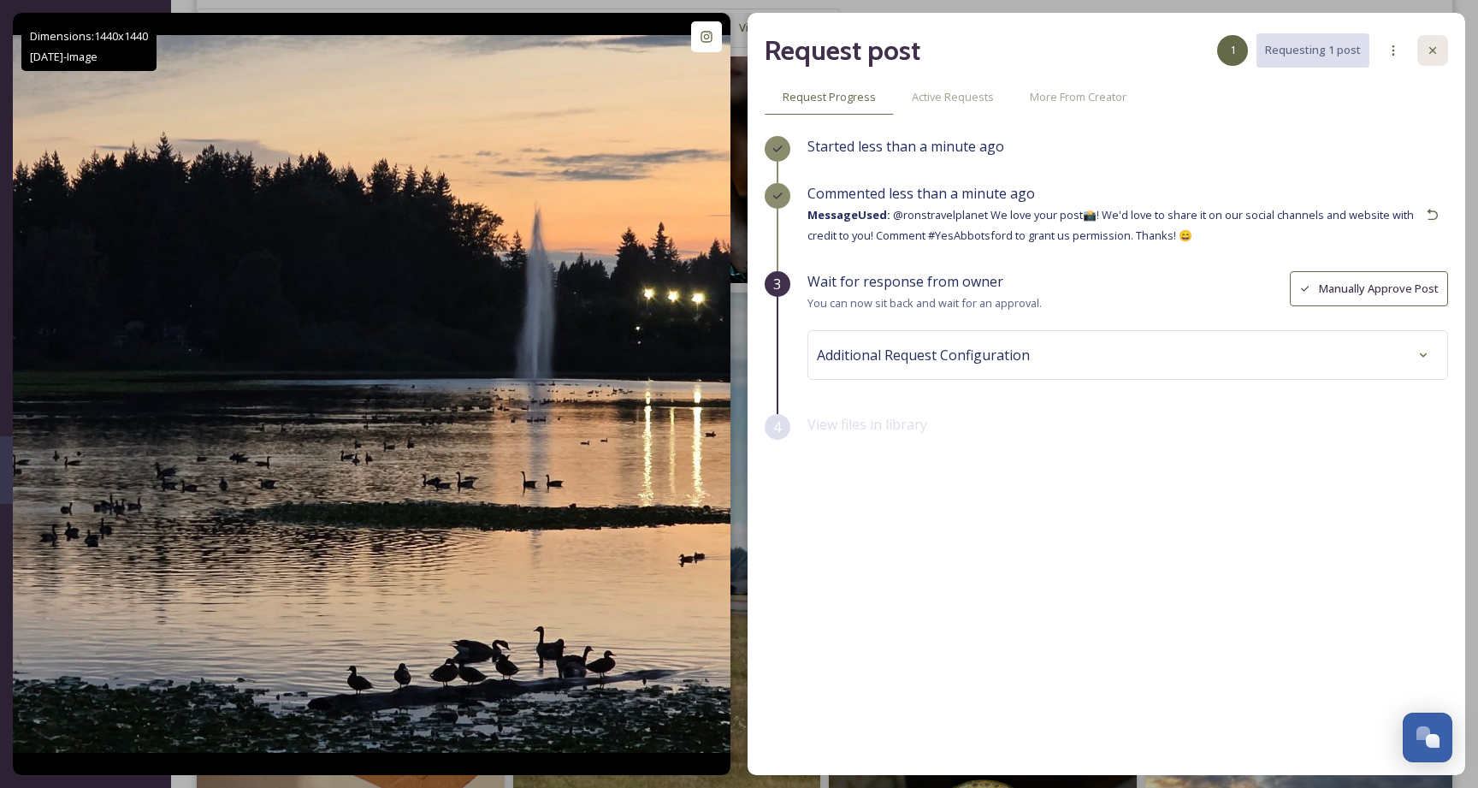
click at [1428, 46] on icon at bounding box center [1433, 51] width 14 height 14
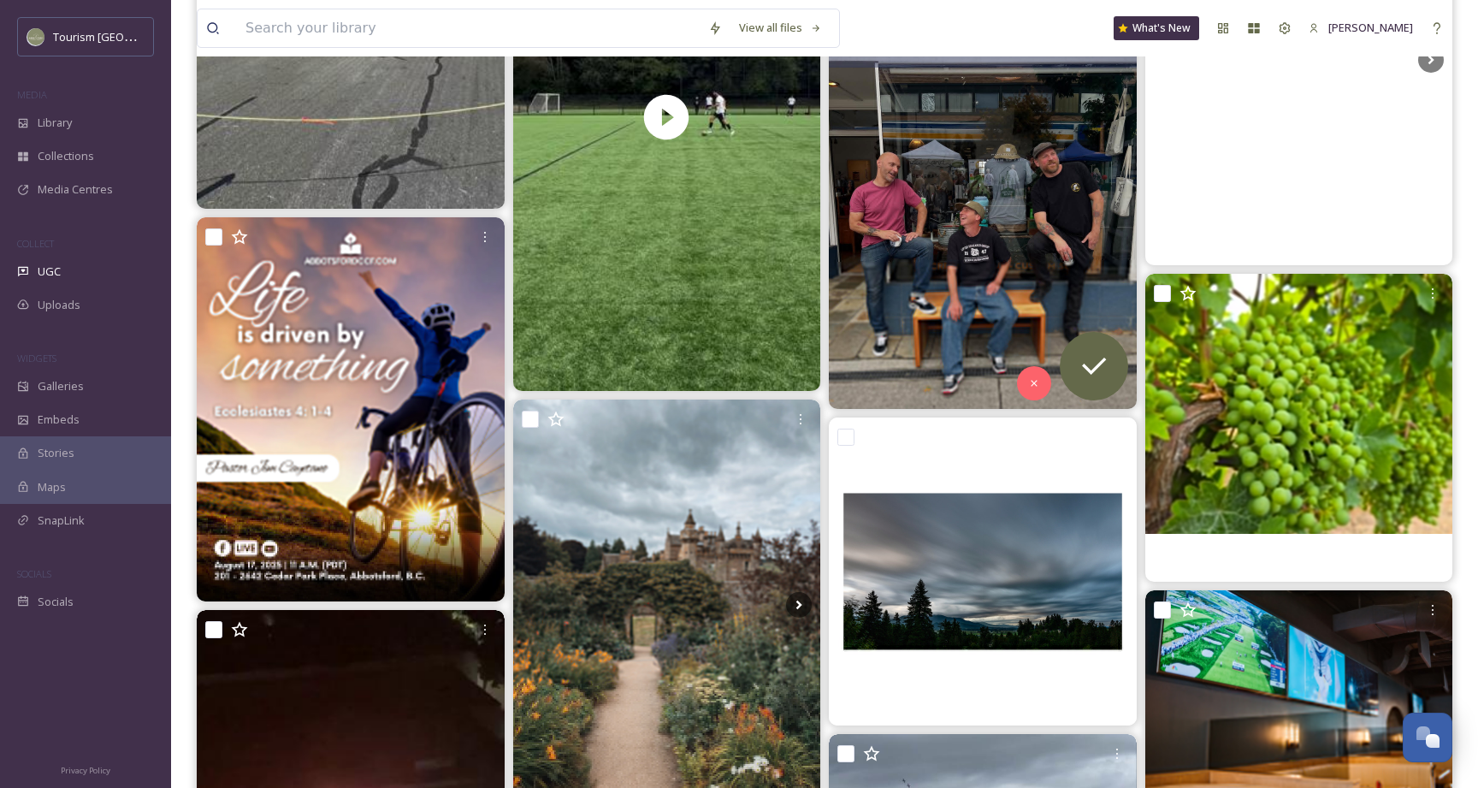
scroll to position [11559, 0]
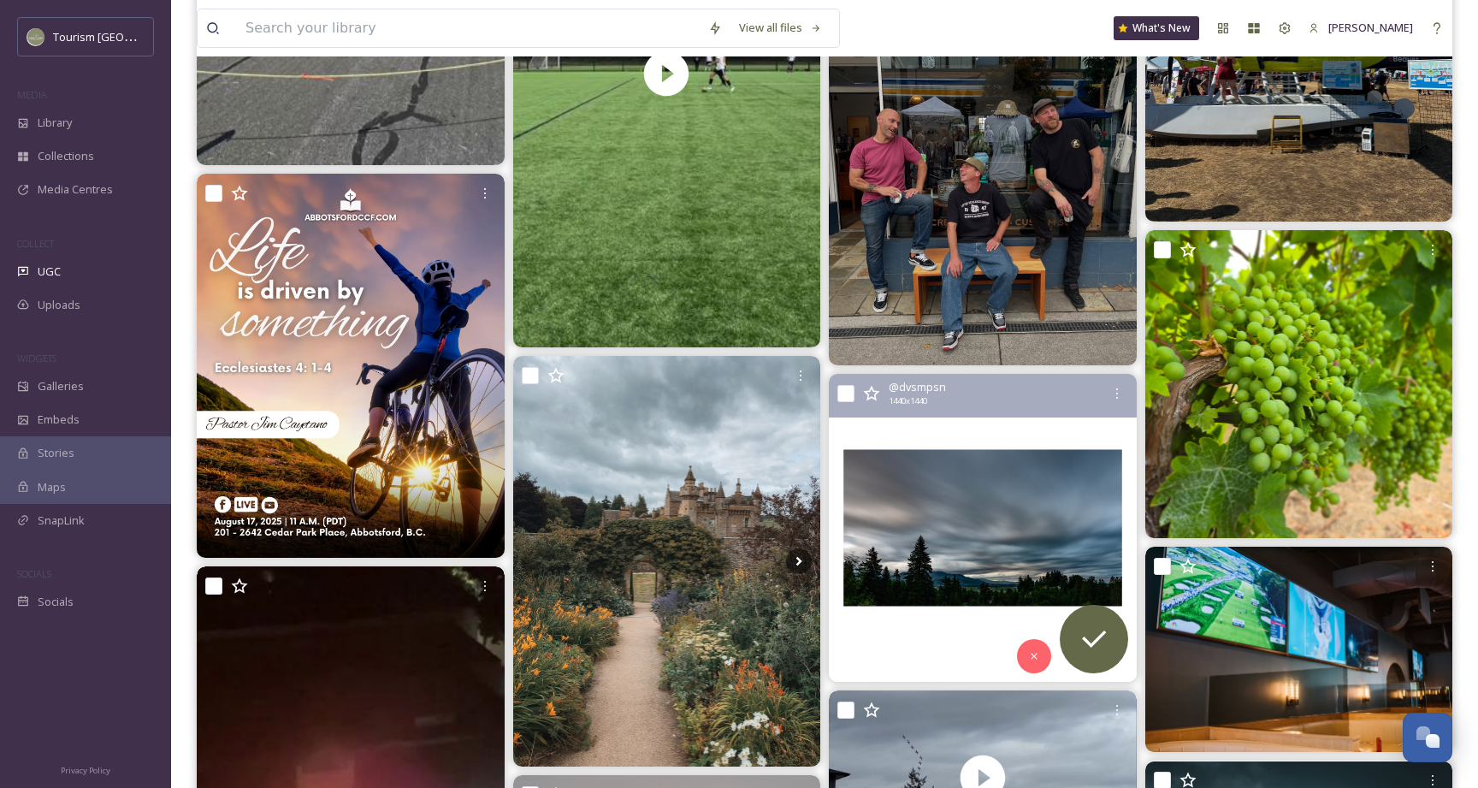
click at [932, 506] on img at bounding box center [983, 528] width 308 height 308
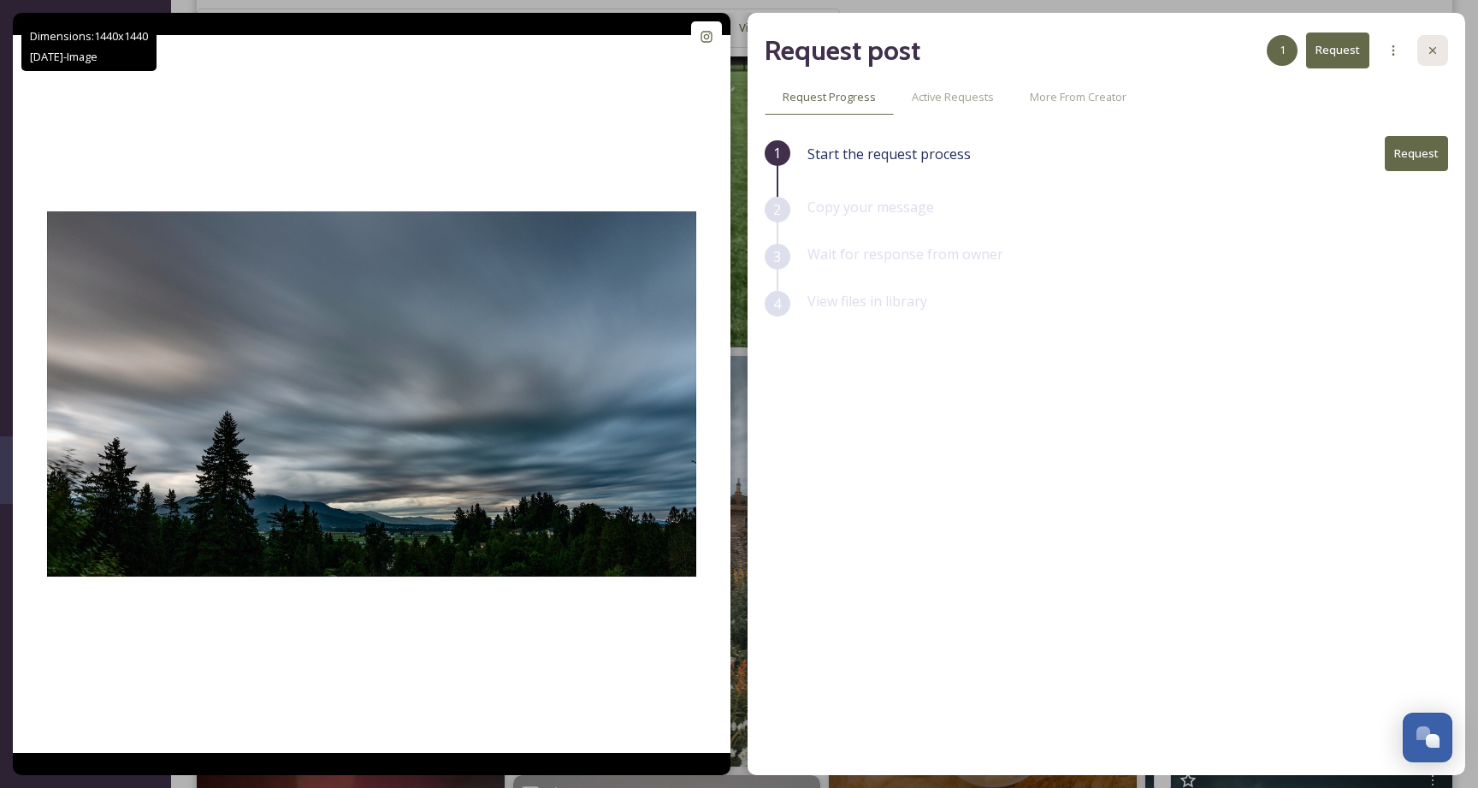
click at [1435, 50] on icon at bounding box center [1433, 51] width 14 height 14
